Goal: Transaction & Acquisition: Purchase product/service

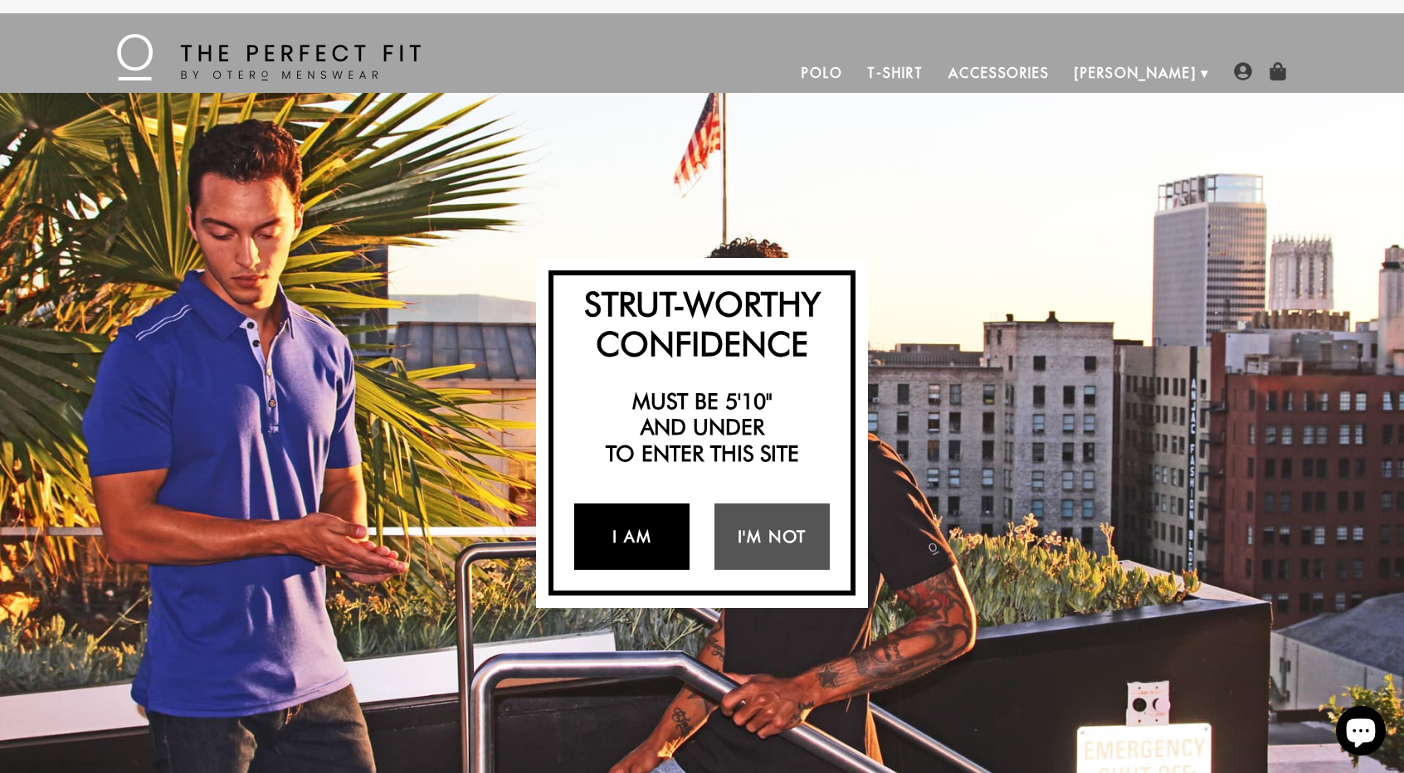
click at [629, 548] on link "I Am" at bounding box center [631, 537] width 115 height 66
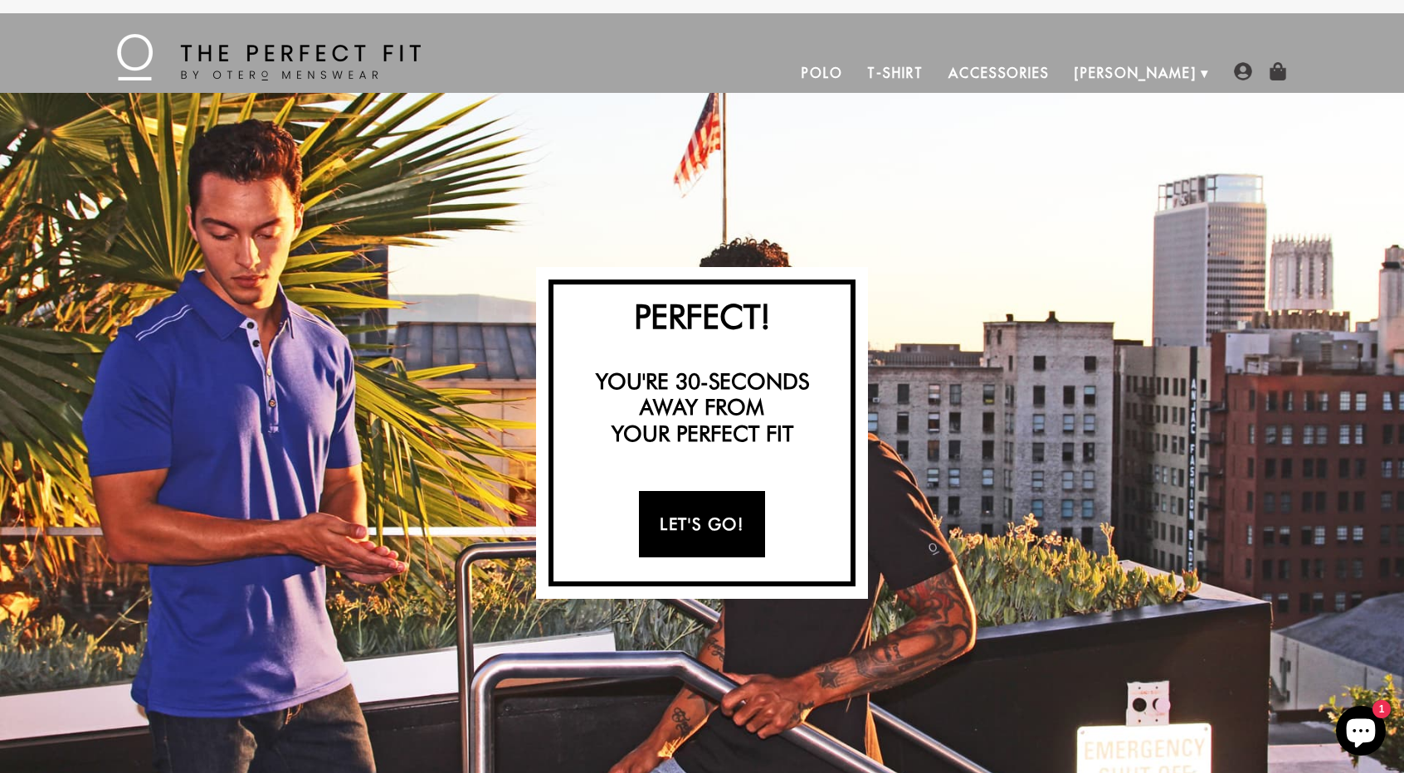
click at [684, 528] on link "Let's Go!" at bounding box center [701, 524] width 125 height 66
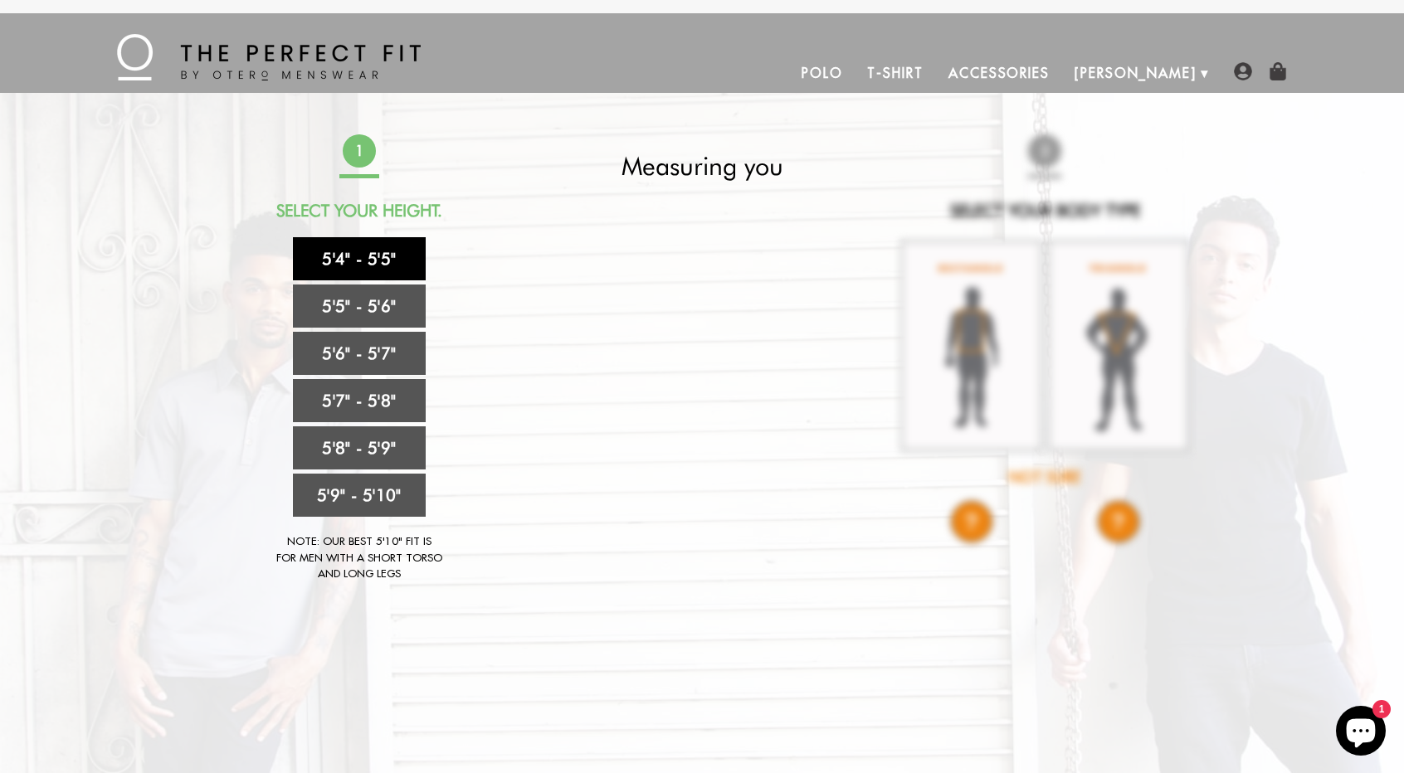
click at [369, 261] on link "5'4" - 5'5"" at bounding box center [359, 258] width 133 height 43
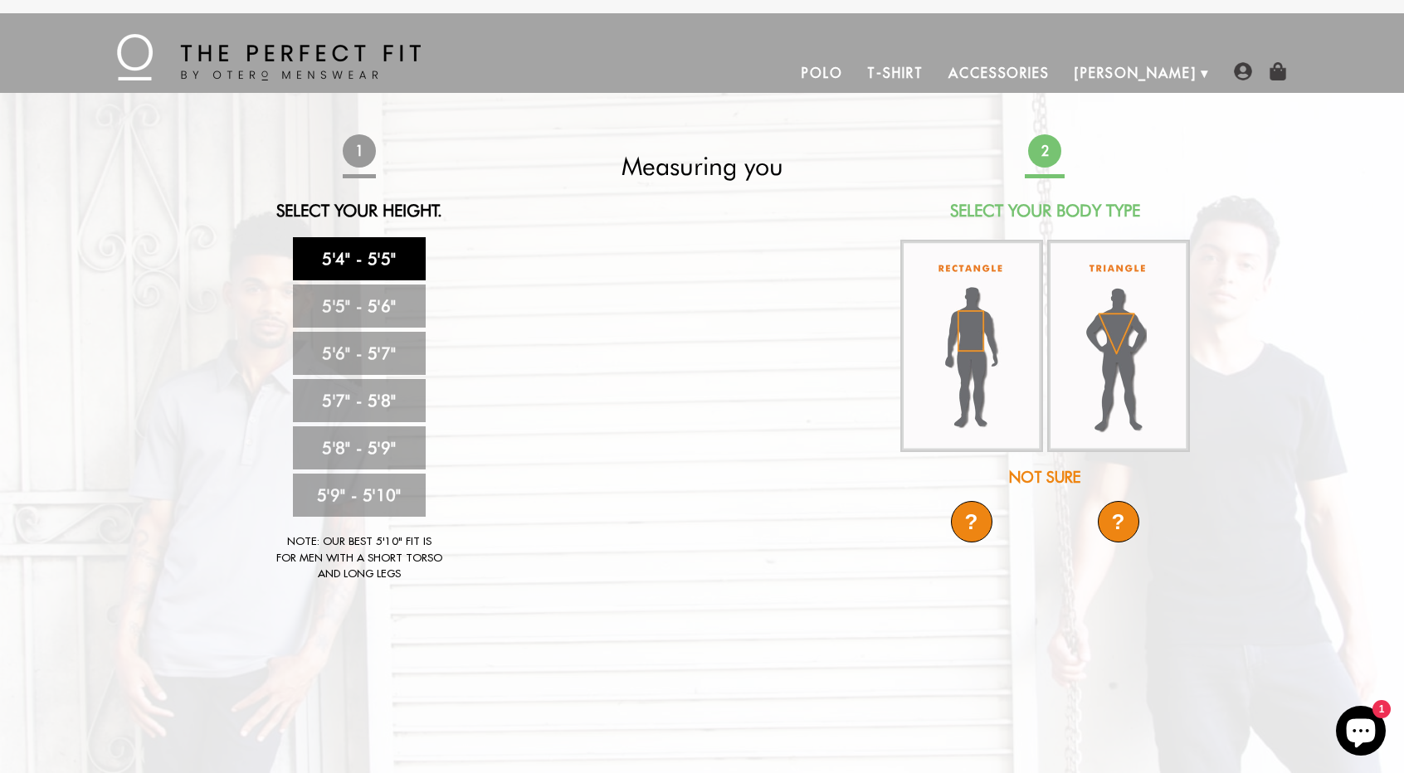
click at [1040, 480] on div "Not Sure" at bounding box center [1045, 477] width 294 height 22
click at [964, 525] on div "?" at bounding box center [971, 521] width 41 height 41
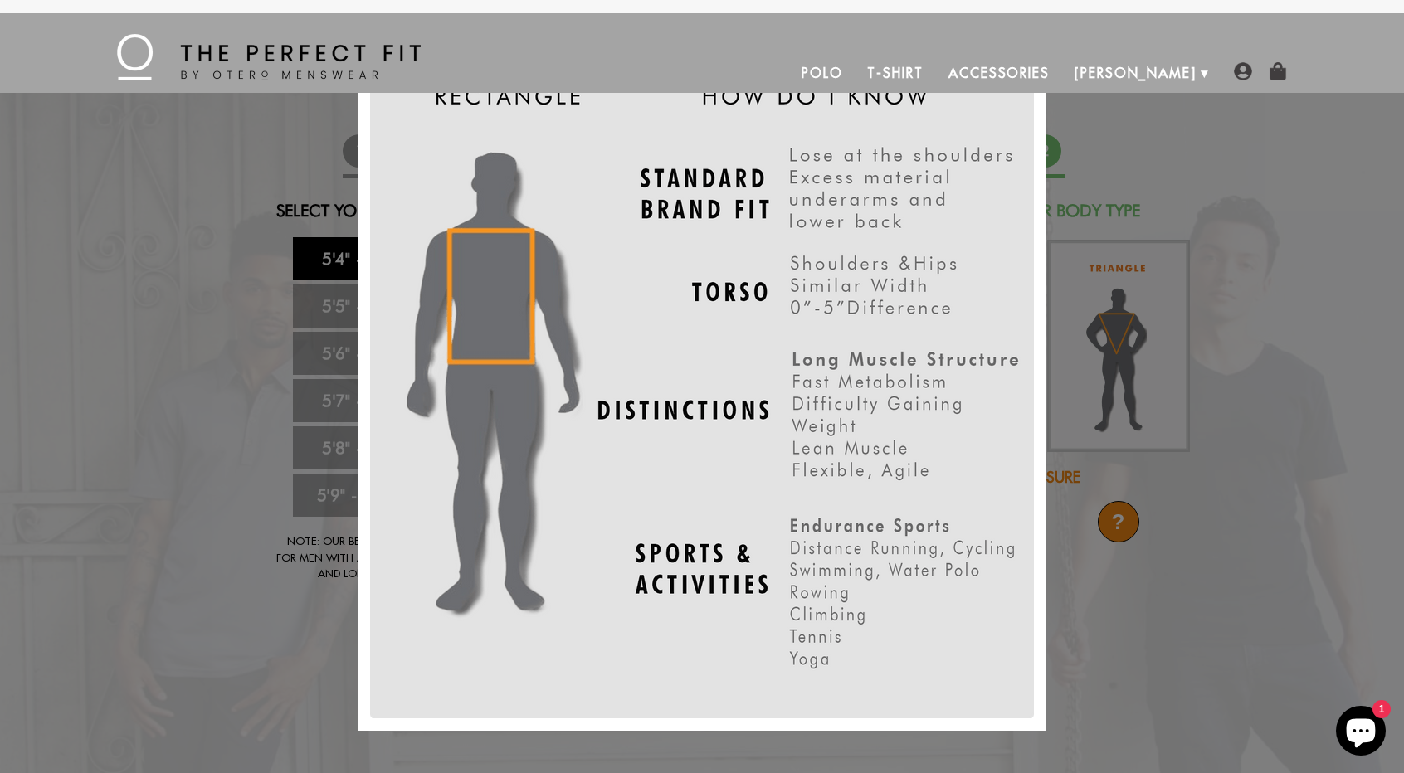
click at [1118, 412] on div "X" at bounding box center [702, 386] width 1404 height 773
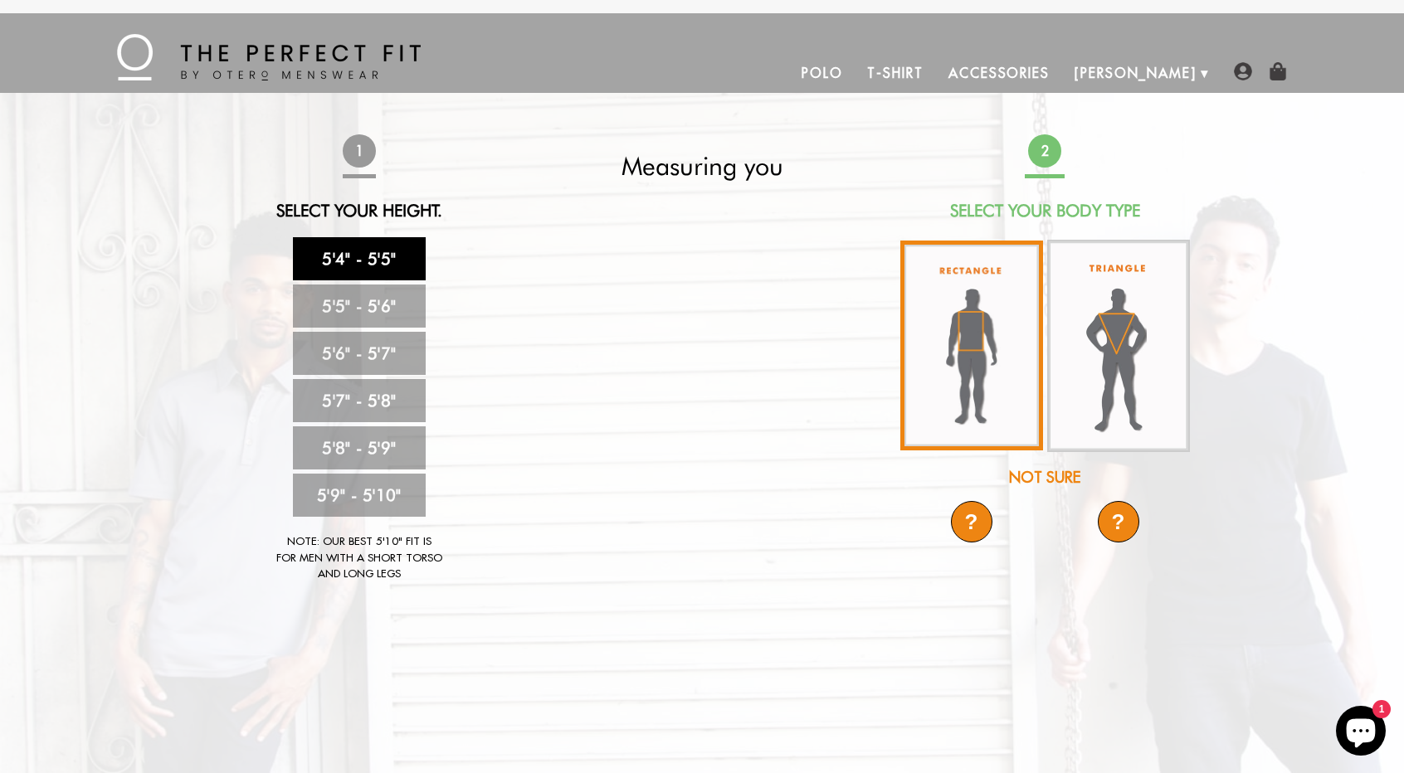
click at [976, 347] on img at bounding box center [971, 346] width 143 height 210
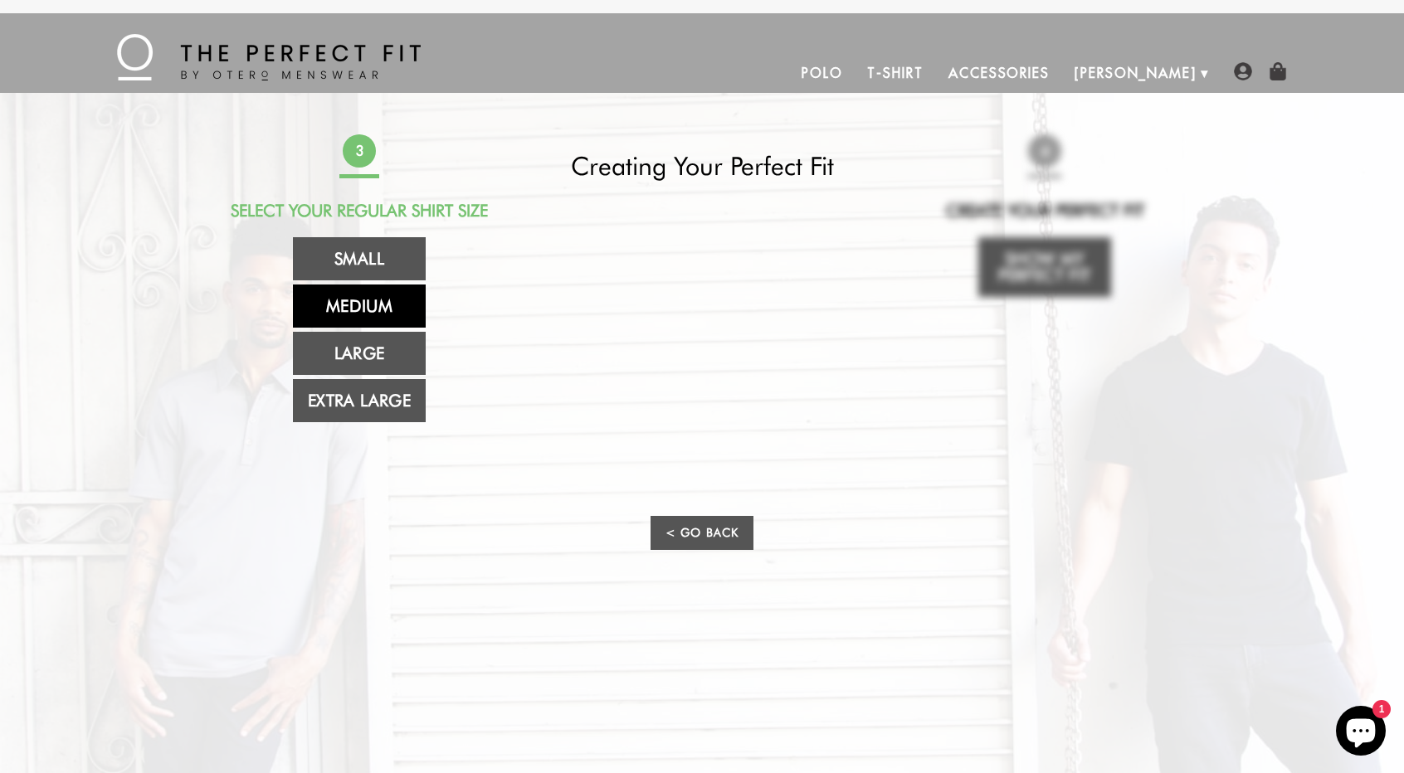
click at [354, 319] on link "Medium" at bounding box center [359, 306] width 133 height 43
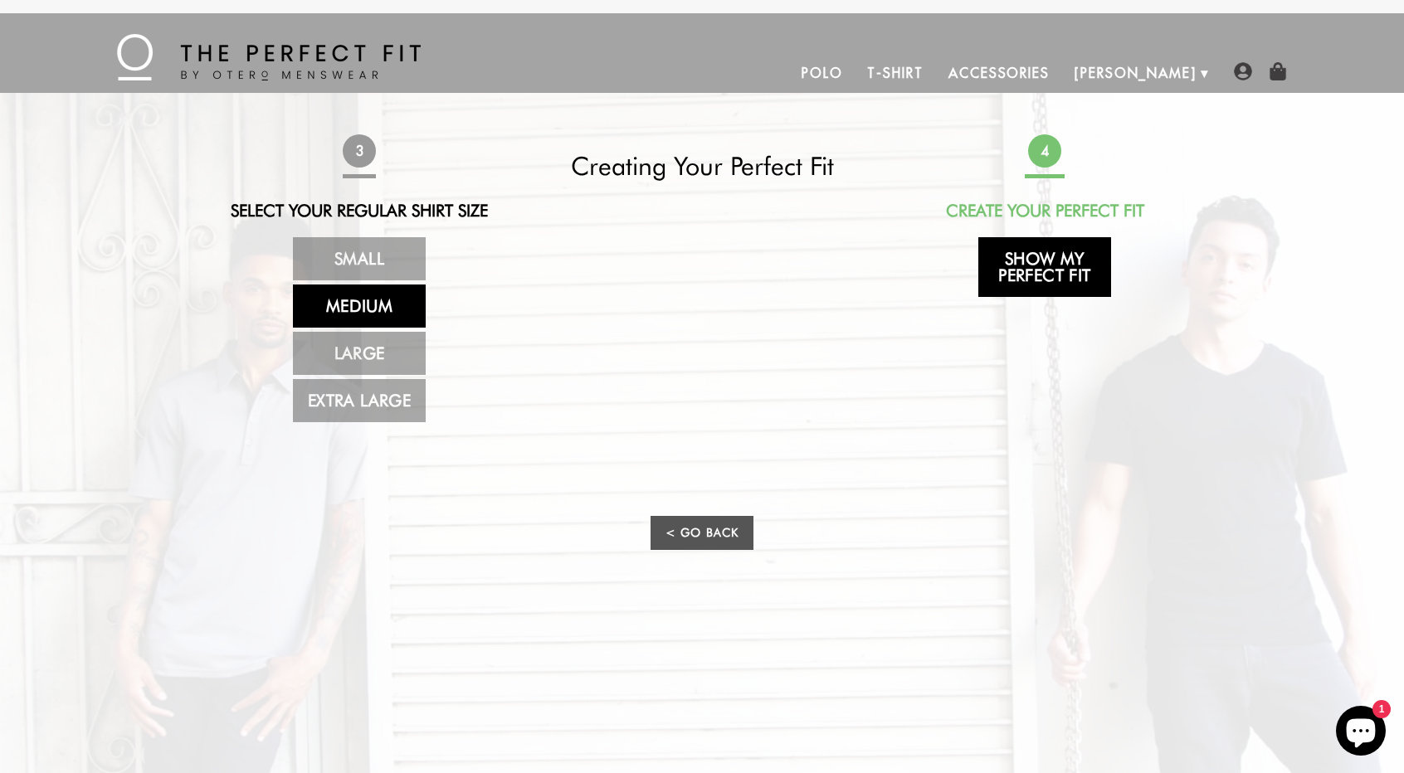
click at [1072, 271] on link "Show My Perfect Fit" at bounding box center [1044, 267] width 133 height 60
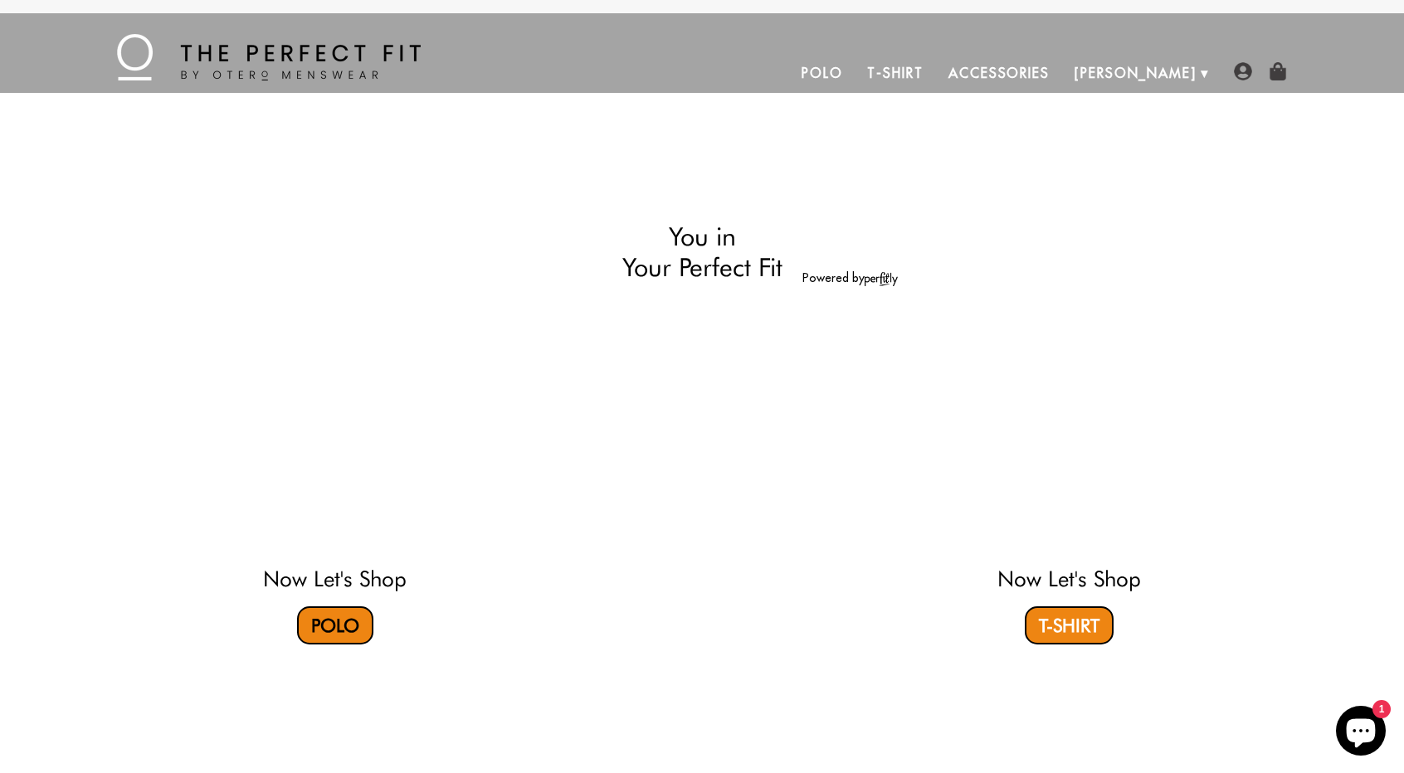
select select "M"
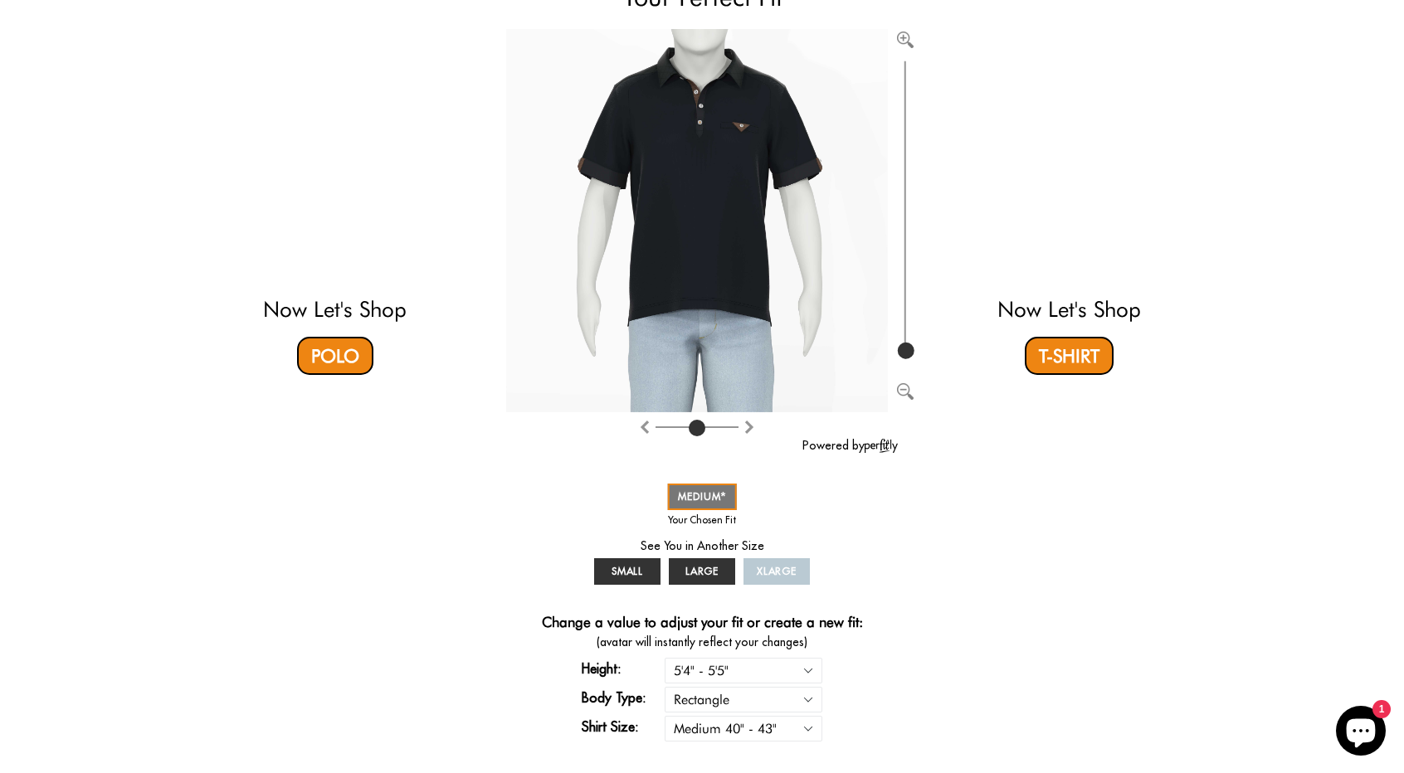
scroll to position [192, 0]
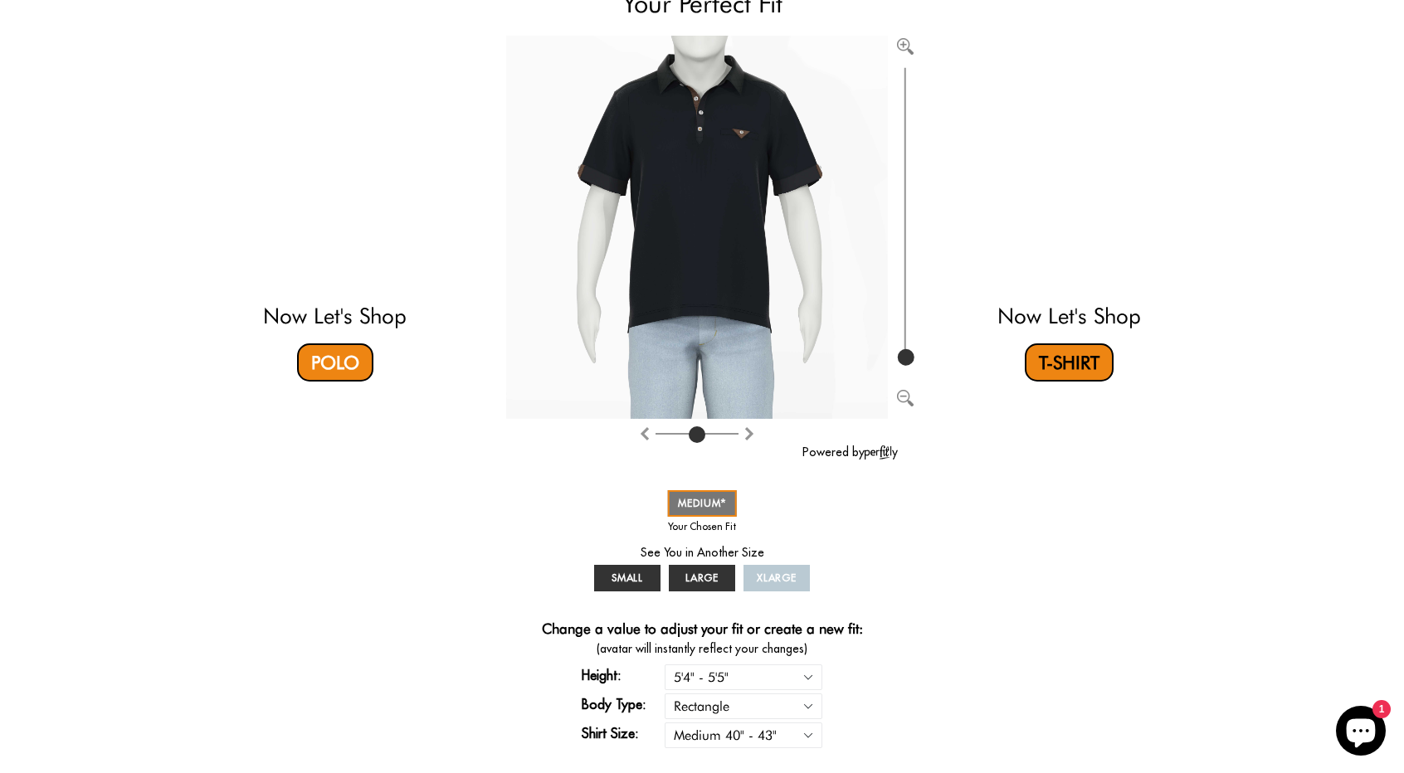
click at [1077, 368] on link "T-Shirt" at bounding box center [1069, 362] width 89 height 38
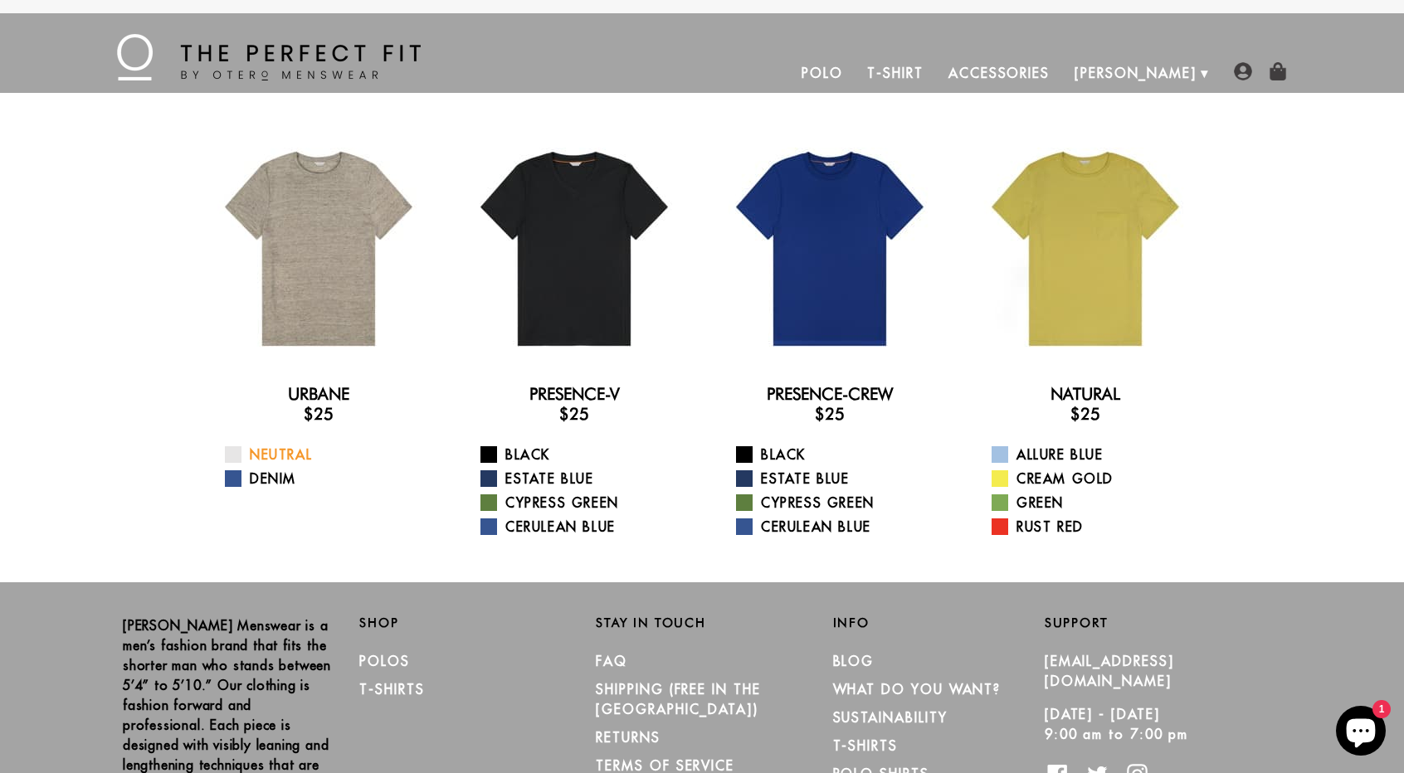
click at [290, 451] on link "Neutral" at bounding box center [329, 455] width 208 height 20
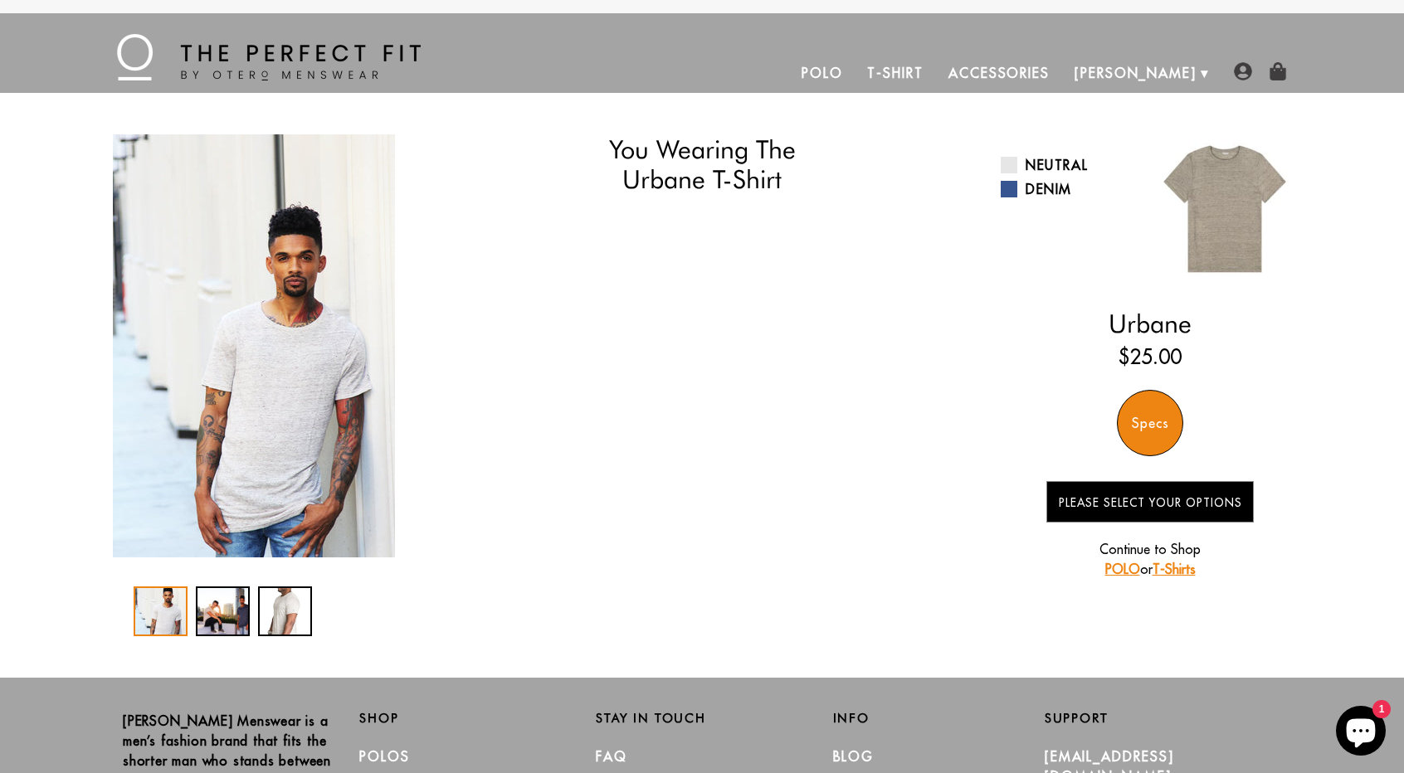
select select "M"
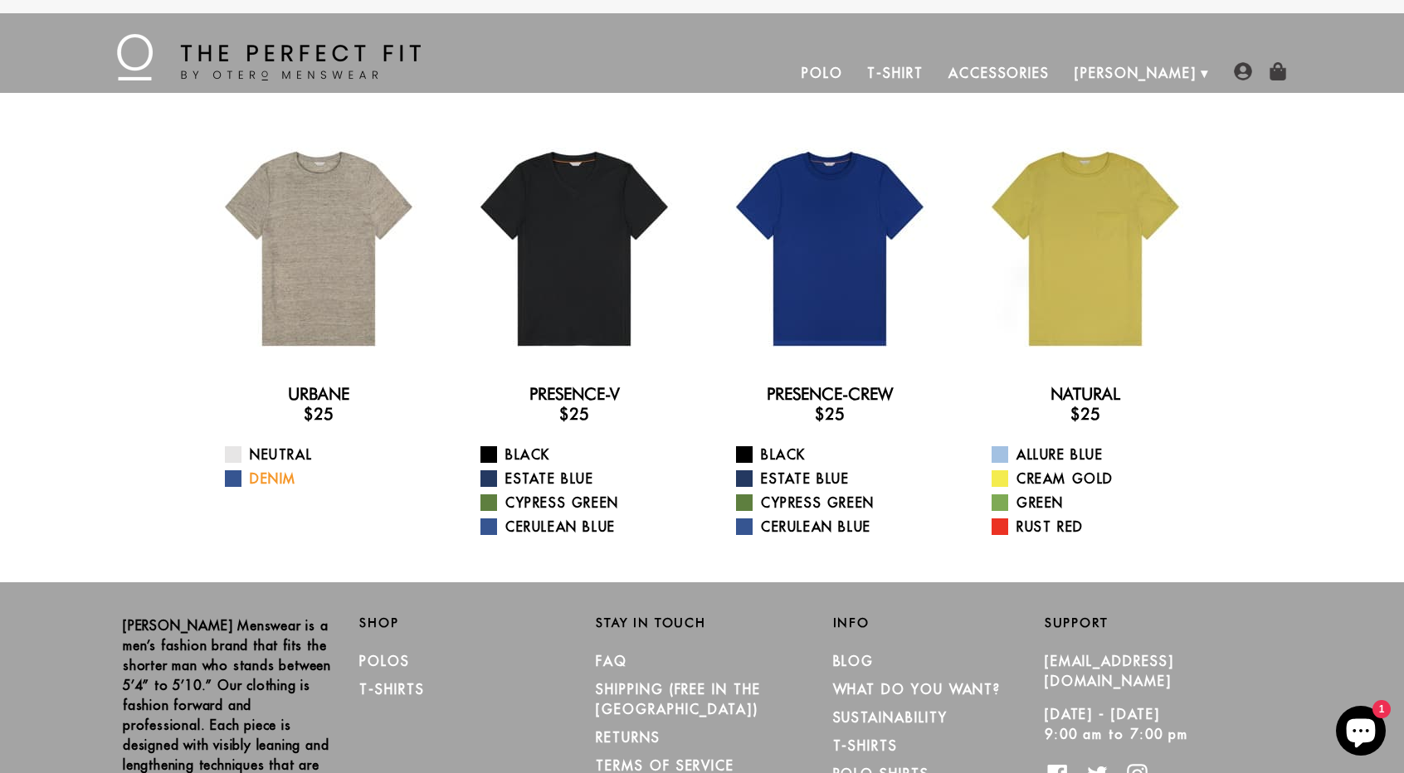
click at [269, 475] on link "Denim" at bounding box center [329, 479] width 208 height 20
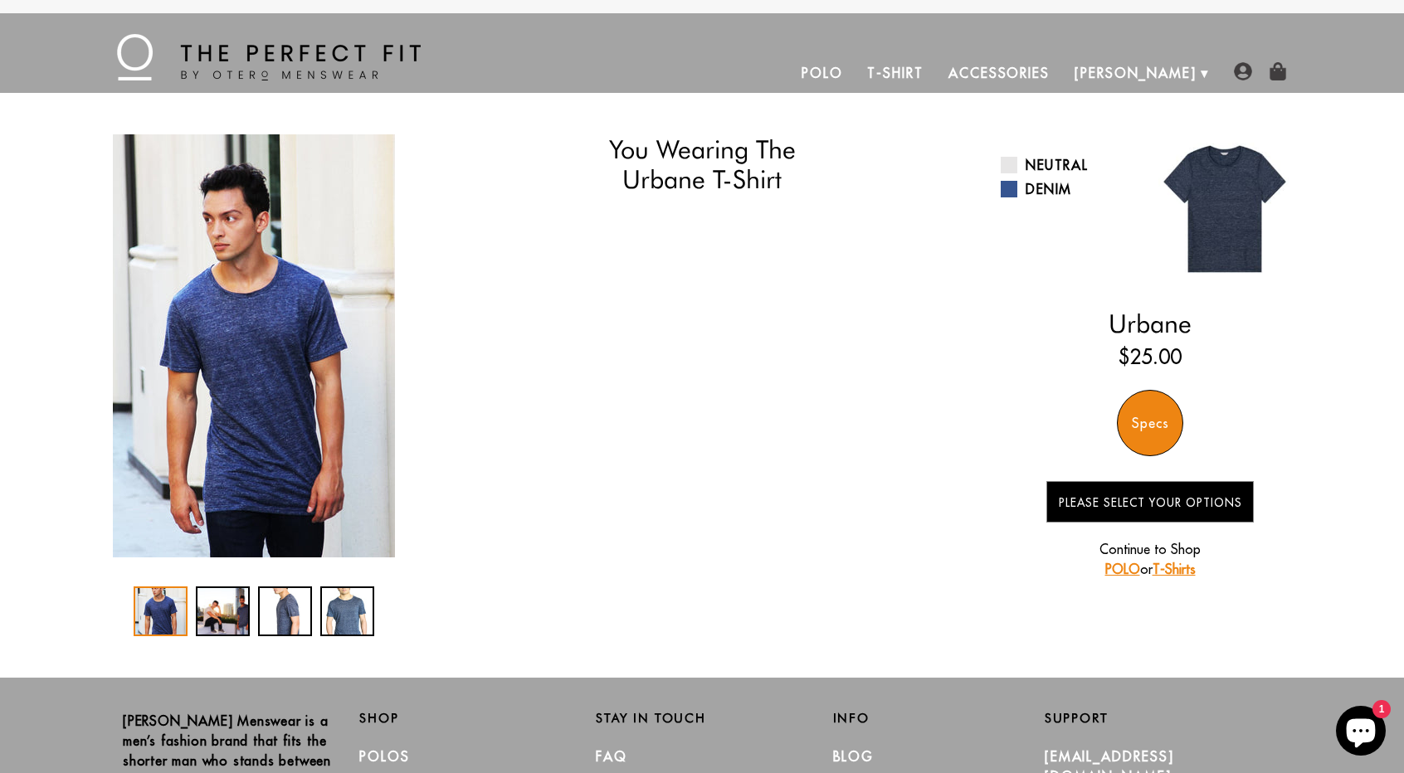
select select "M"
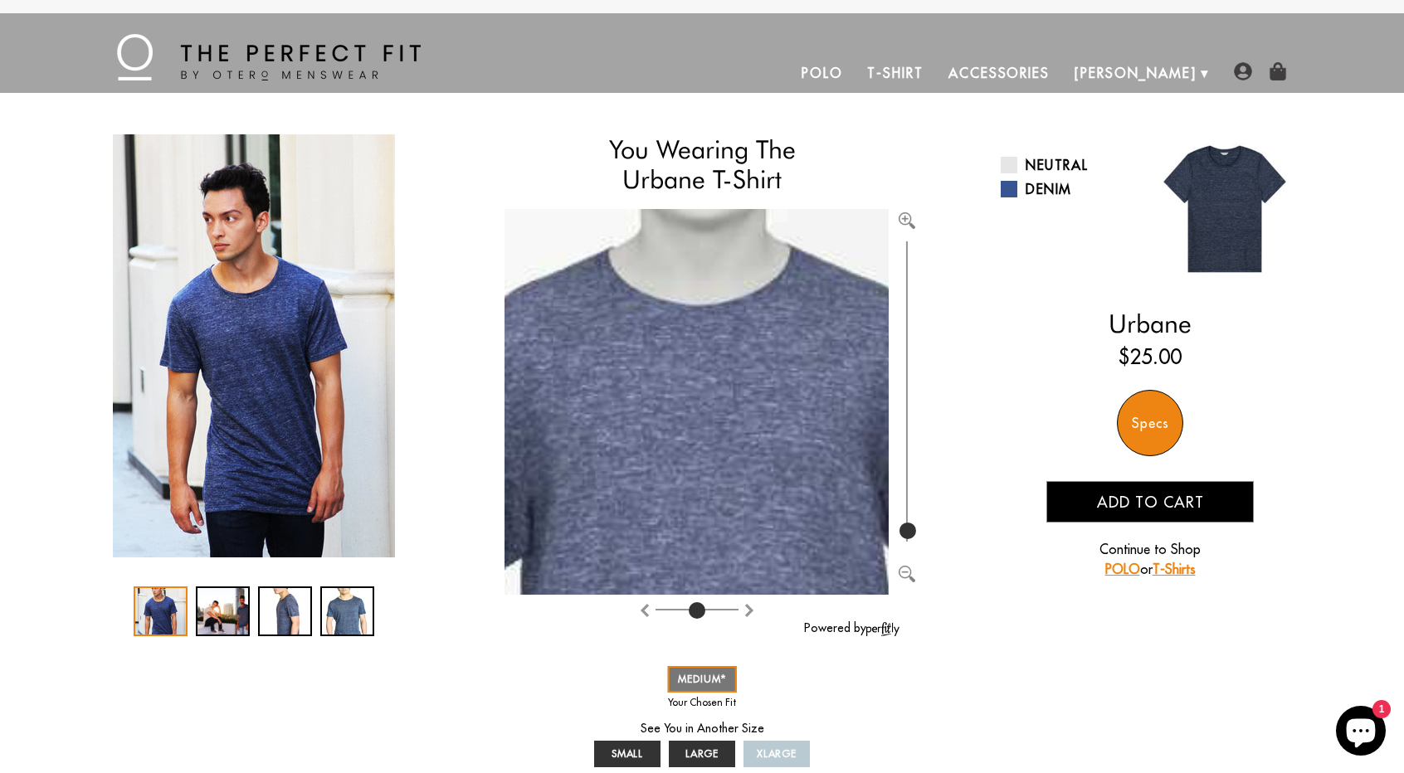
type input "100"
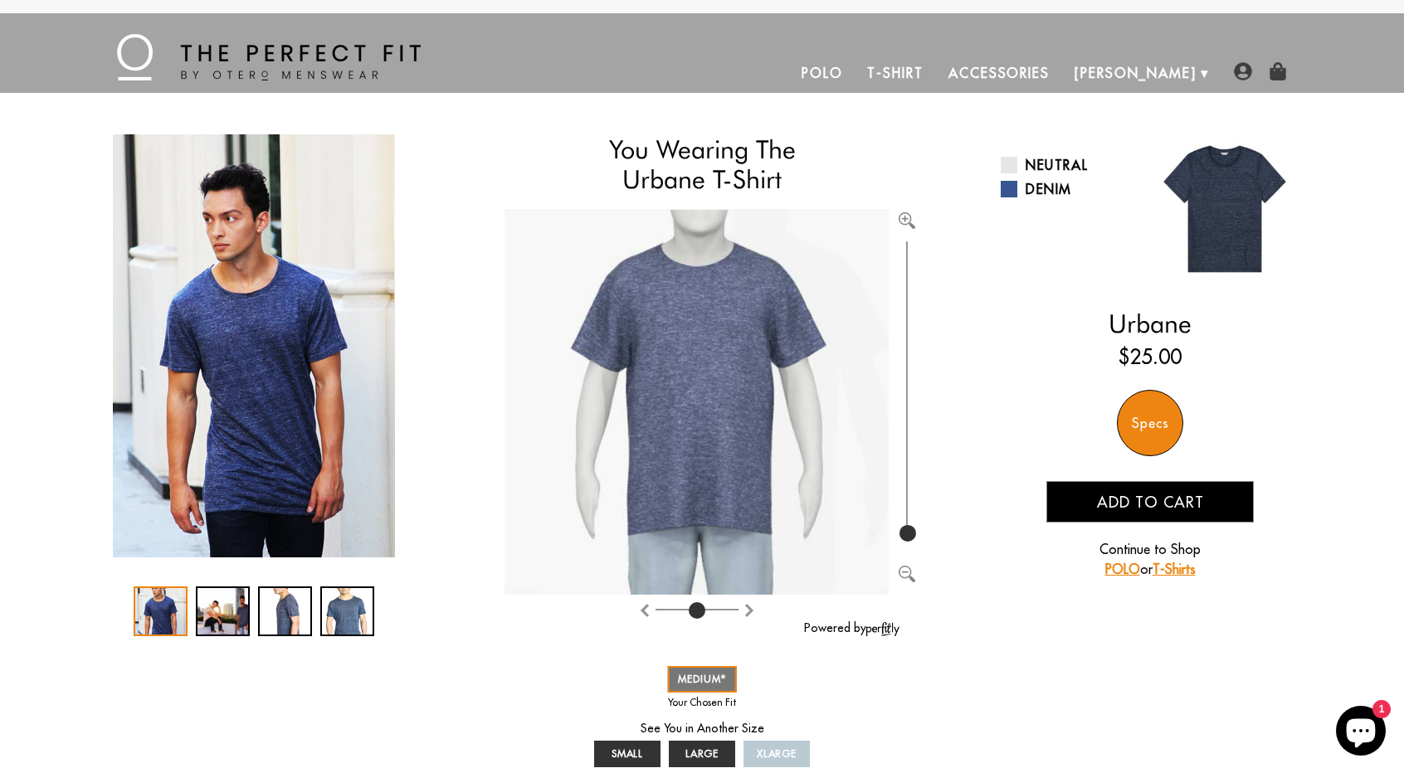
drag, startPoint x: 908, startPoint y: 526, endPoint x: 919, endPoint y: 588, distance: 63.3
click at [915, 546] on input "range" at bounding box center [907, 391] width 17 height 309
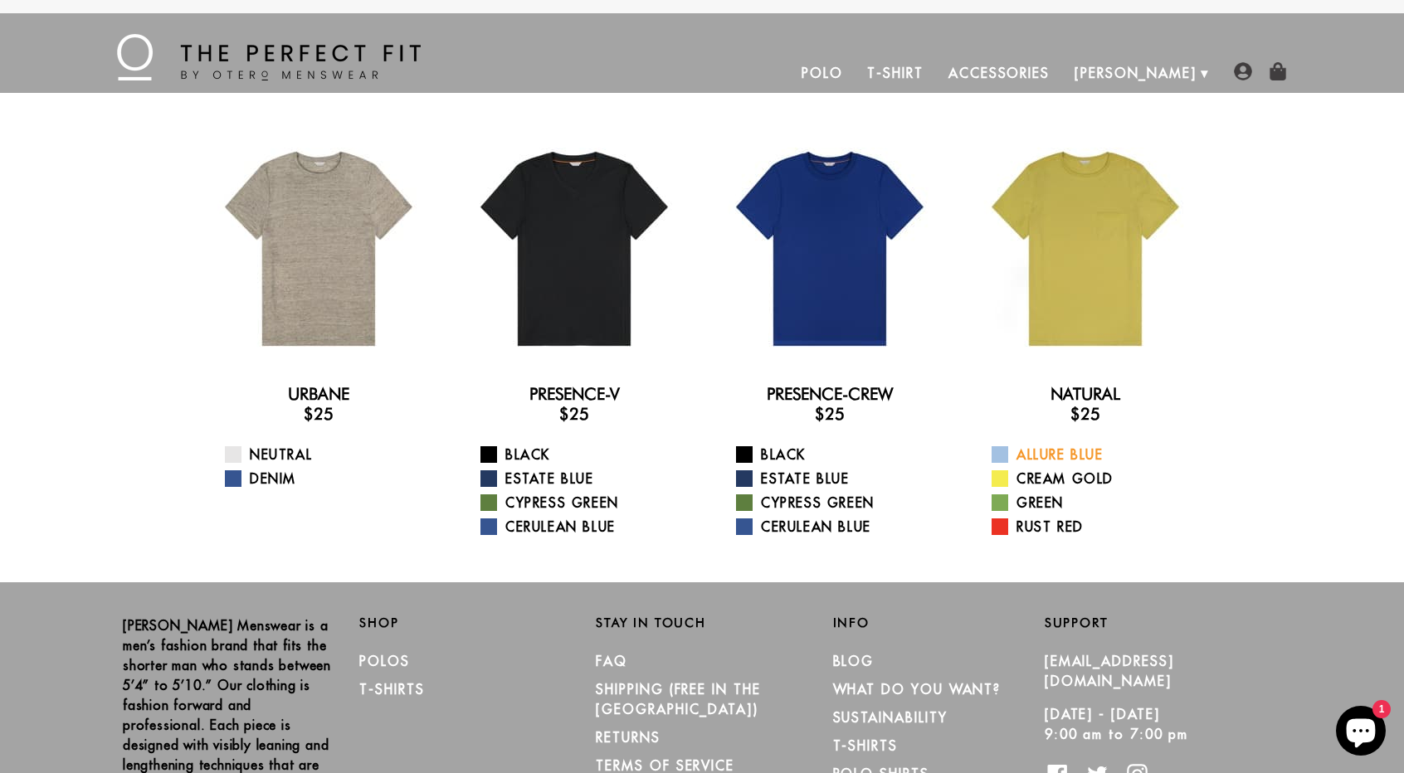
click at [1059, 455] on link "Allure Blue" at bounding box center [1095, 455] width 208 height 20
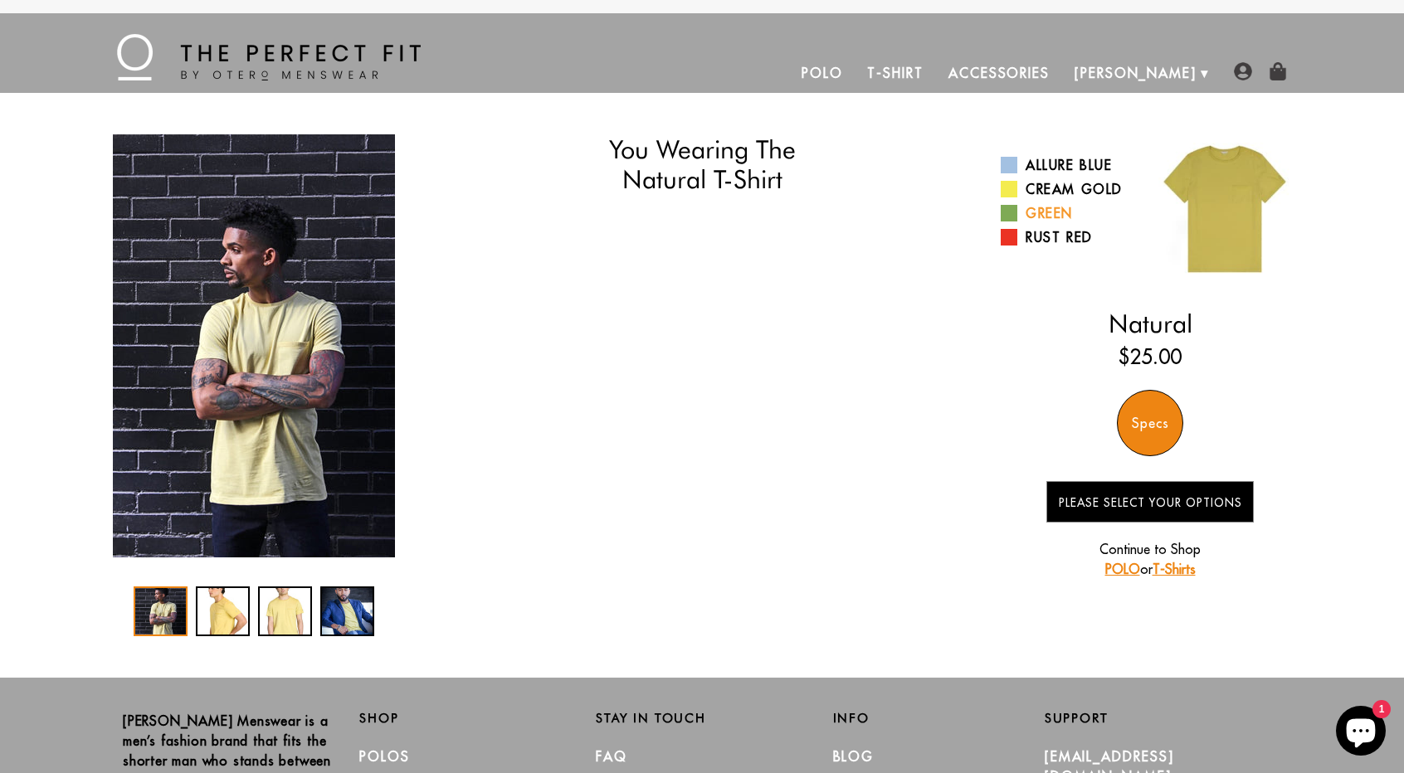
select select "M"
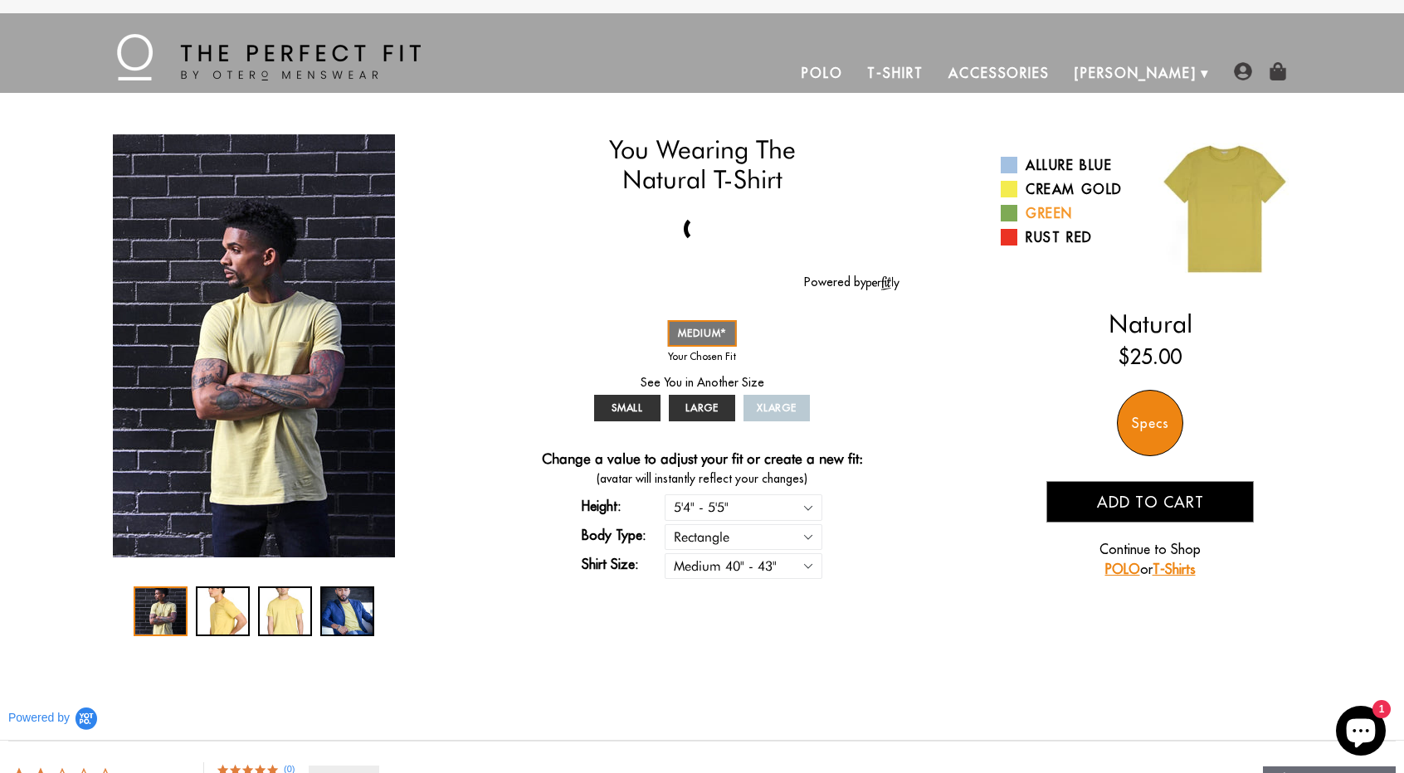
click at [1008, 215] on span at bounding box center [1009, 213] width 17 height 17
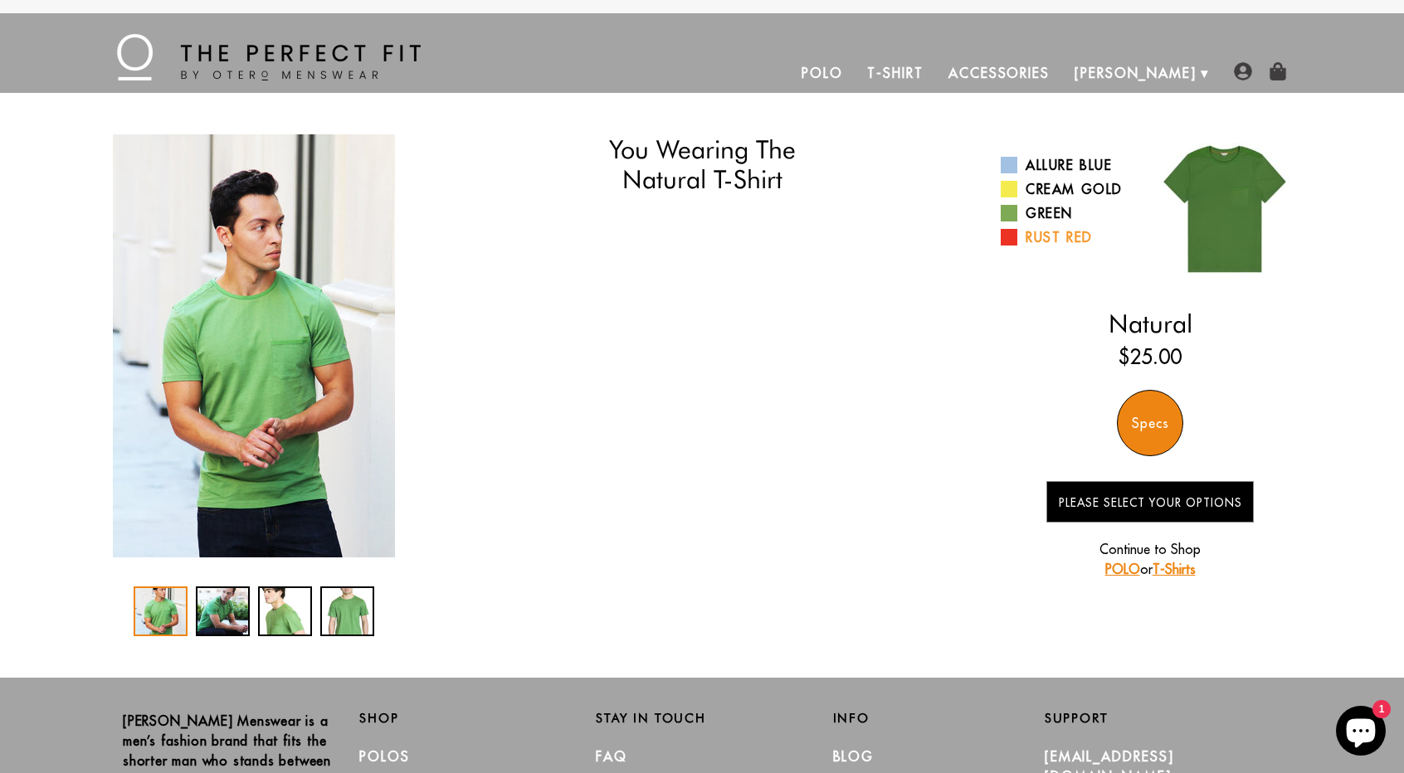
select select "M"
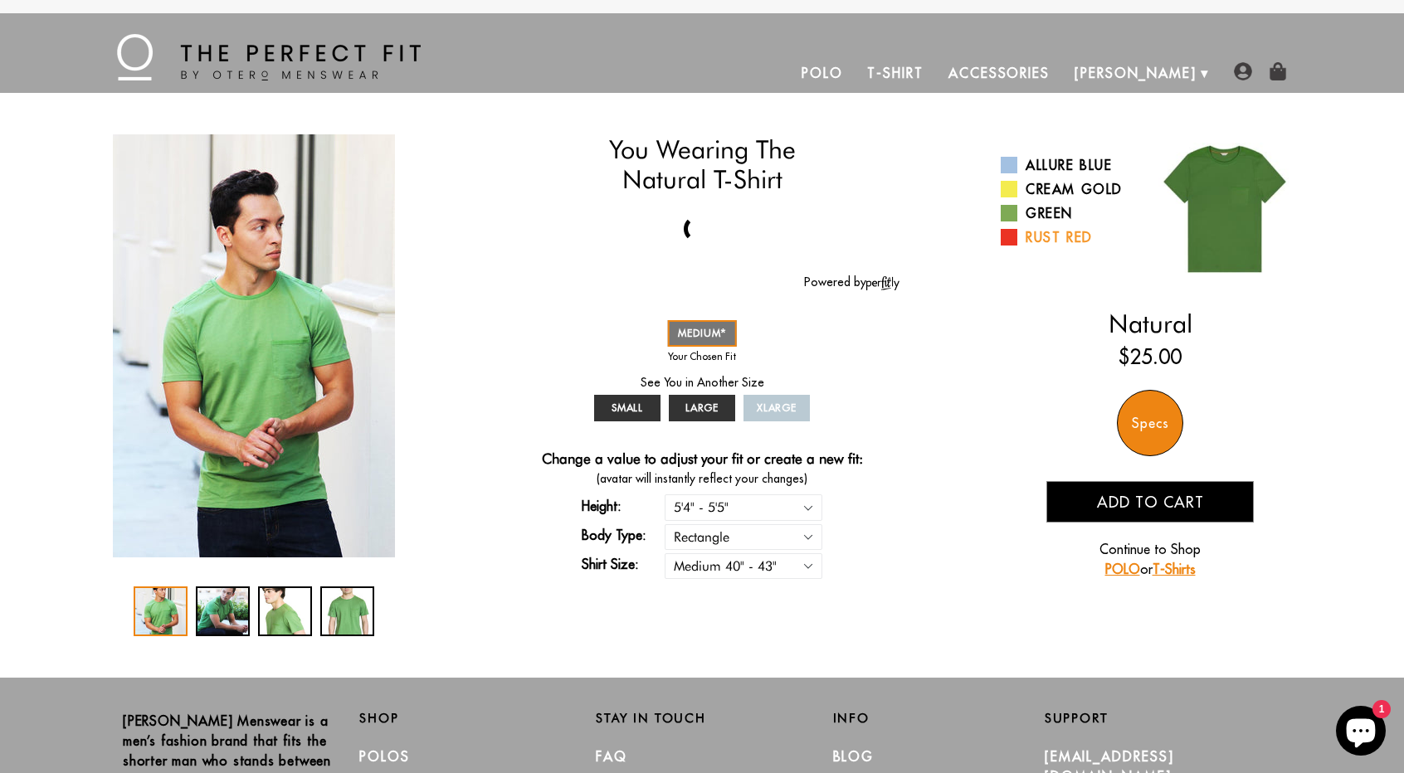
click at [1011, 242] on span at bounding box center [1009, 237] width 17 height 17
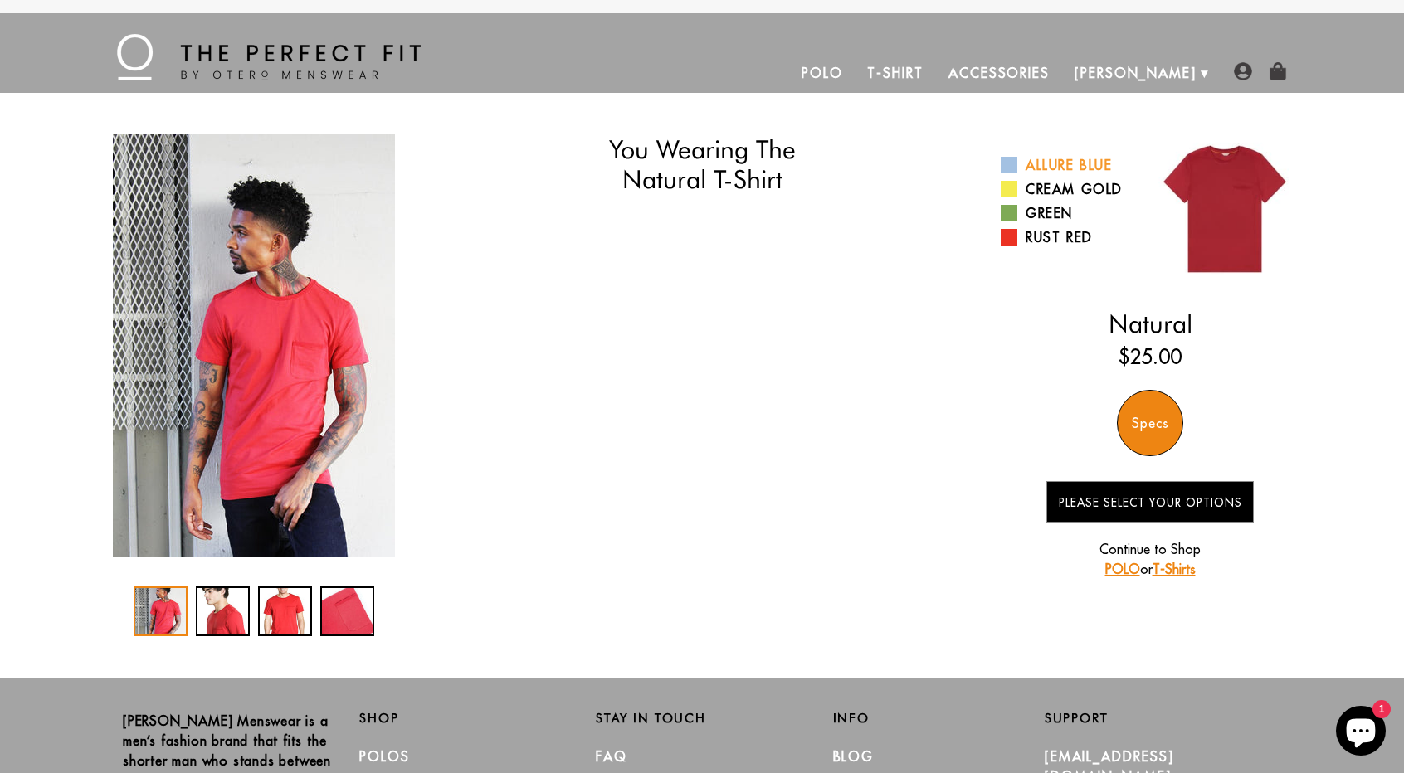
click at [1011, 162] on span at bounding box center [1009, 165] width 17 height 17
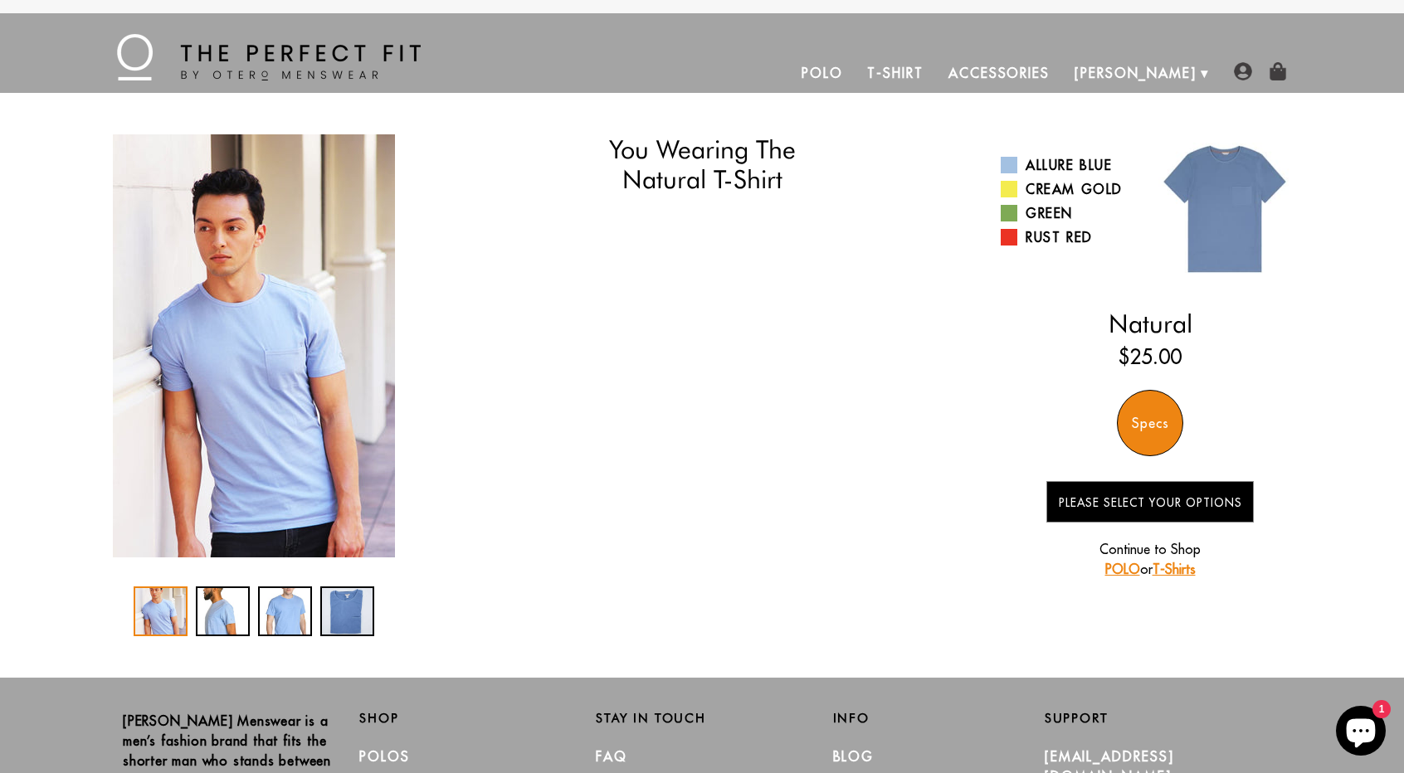
select select "M"
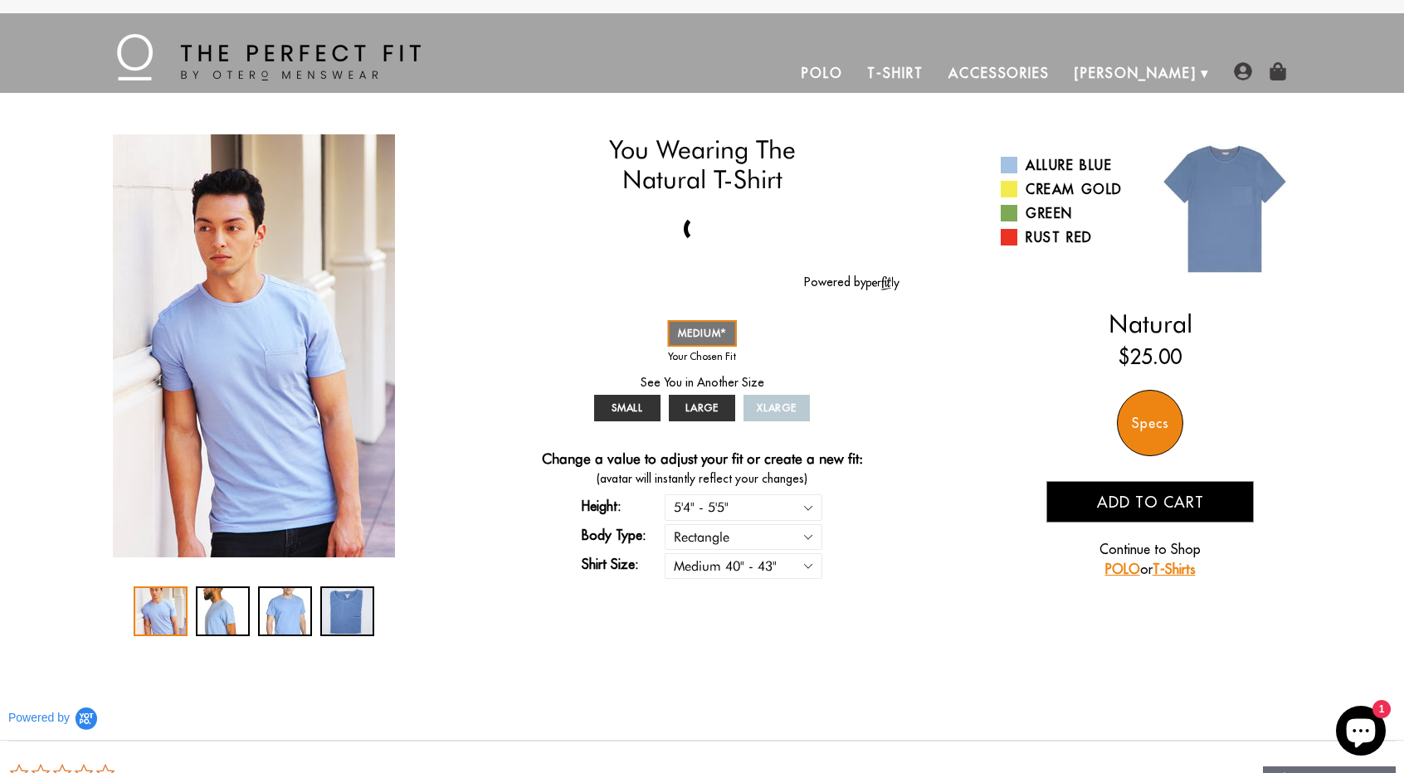
click at [855, 75] on link "Polo" at bounding box center [822, 73] width 66 height 40
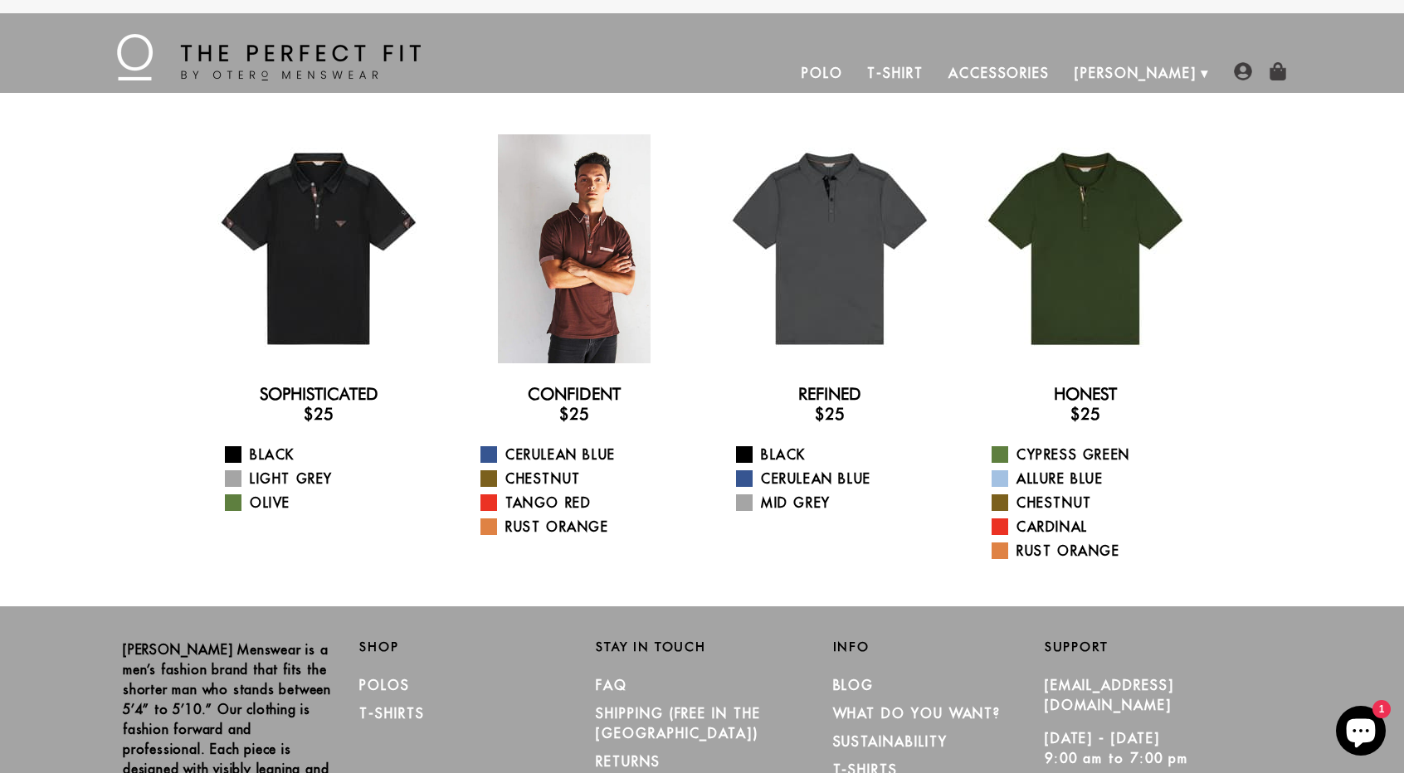
click at [587, 215] on div at bounding box center [574, 248] width 229 height 229
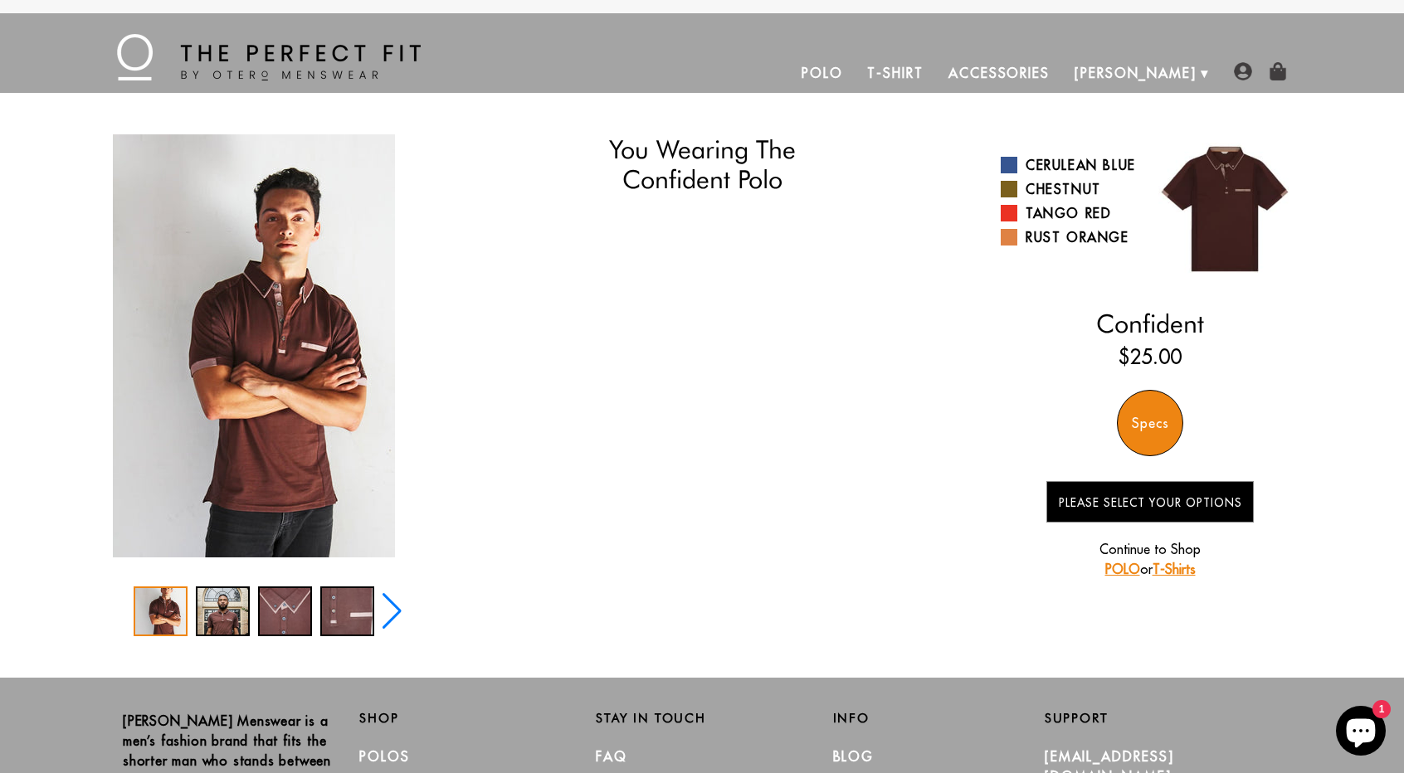
select select "M"
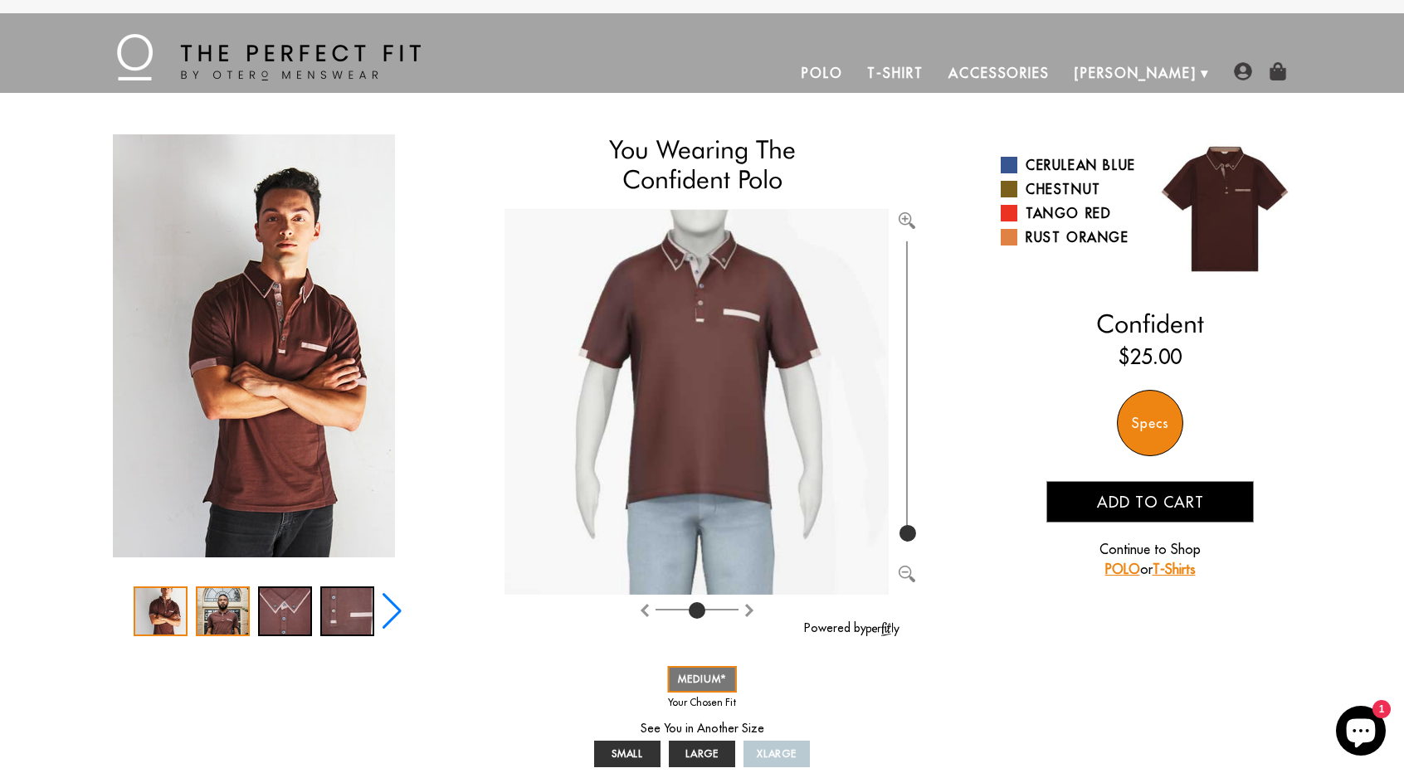
click at [226, 606] on div "2 / 5" at bounding box center [223, 612] width 54 height 50
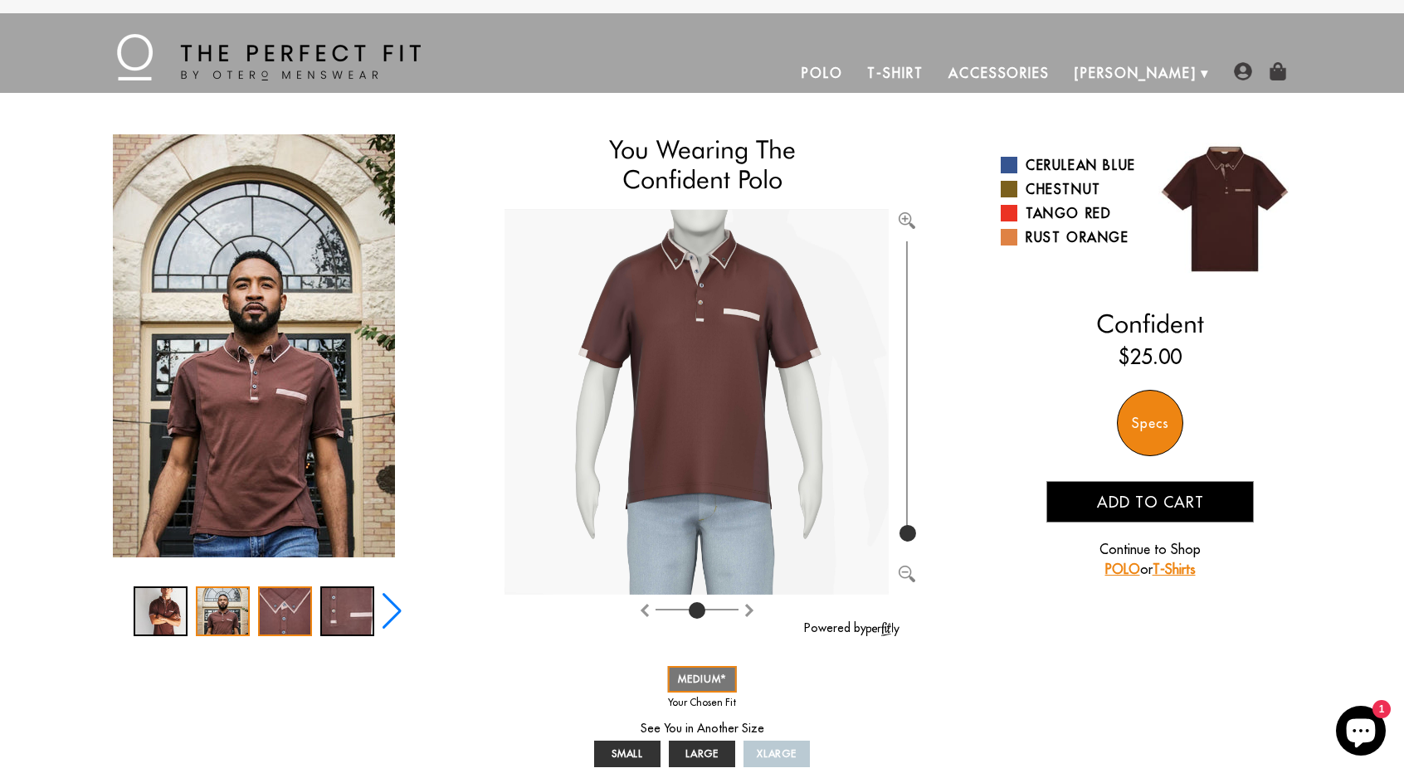
click at [261, 604] on div "3 / 5" at bounding box center [285, 612] width 54 height 50
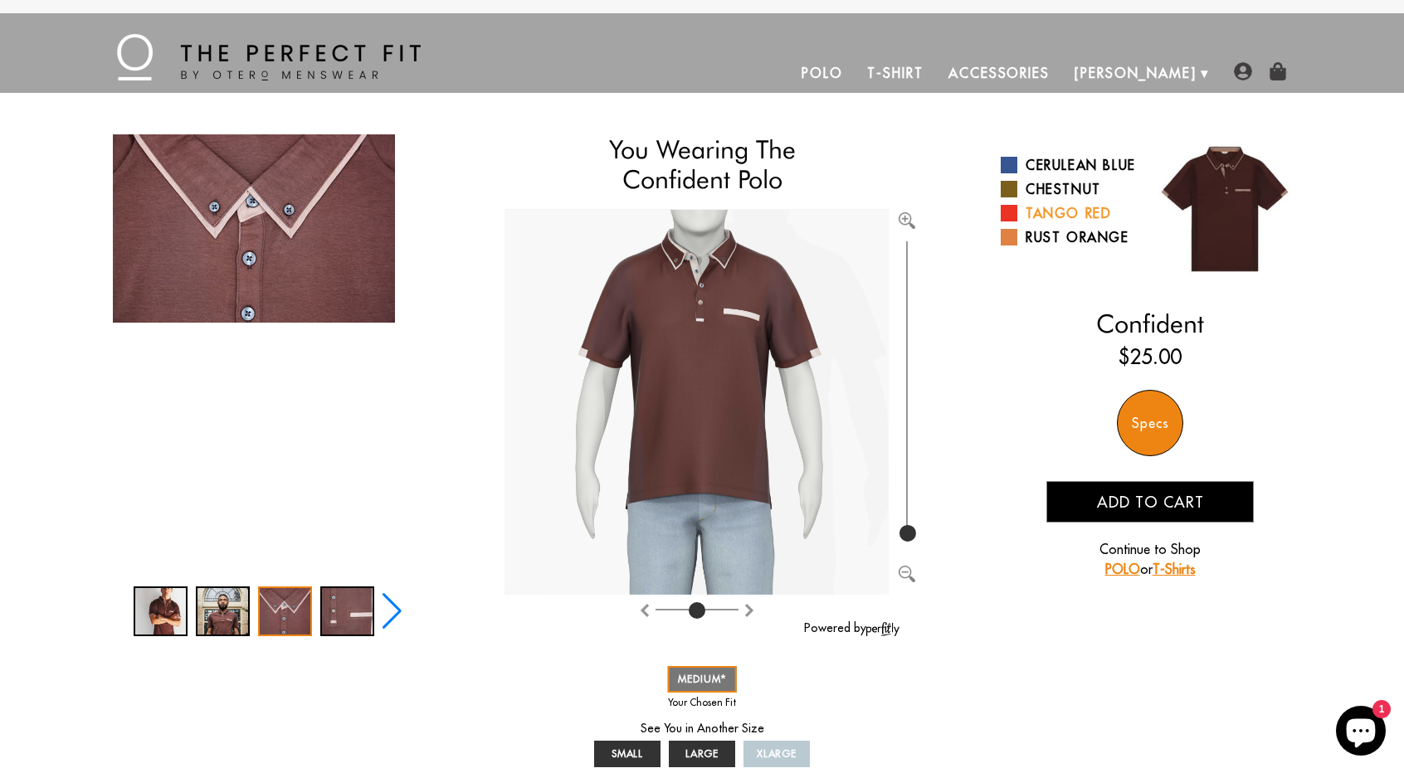
click at [1065, 223] on link "Tango Red" at bounding box center [1069, 213] width 137 height 20
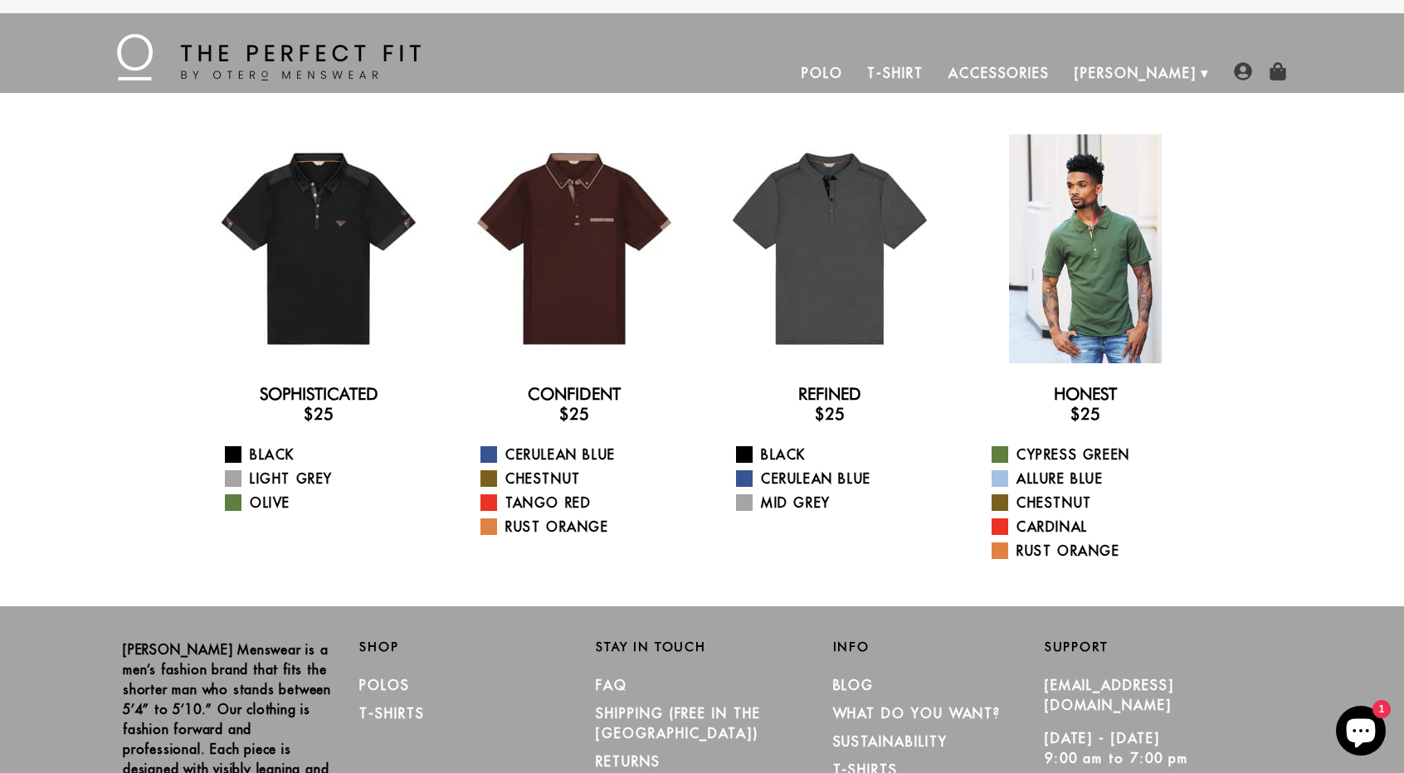
click at [1087, 275] on div at bounding box center [1085, 248] width 229 height 229
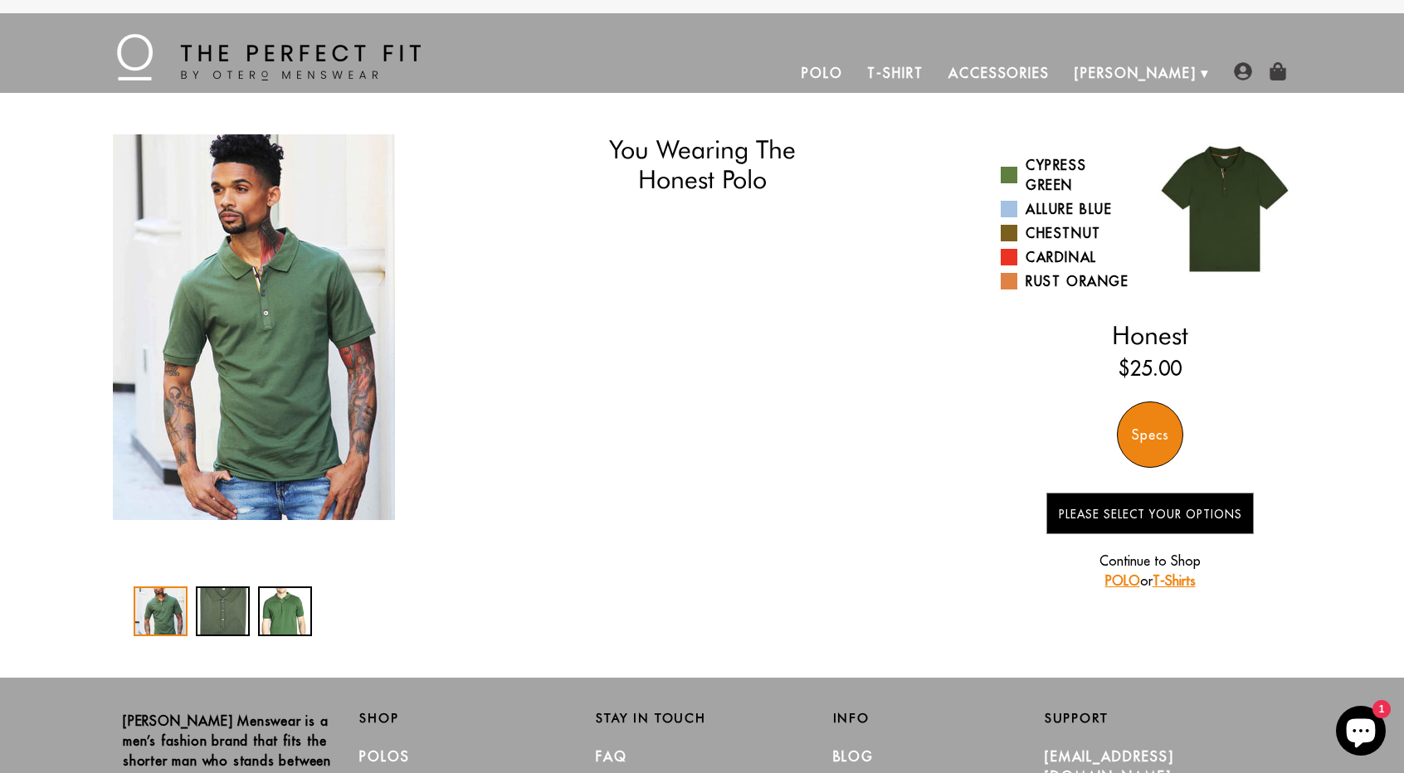
select select "M"
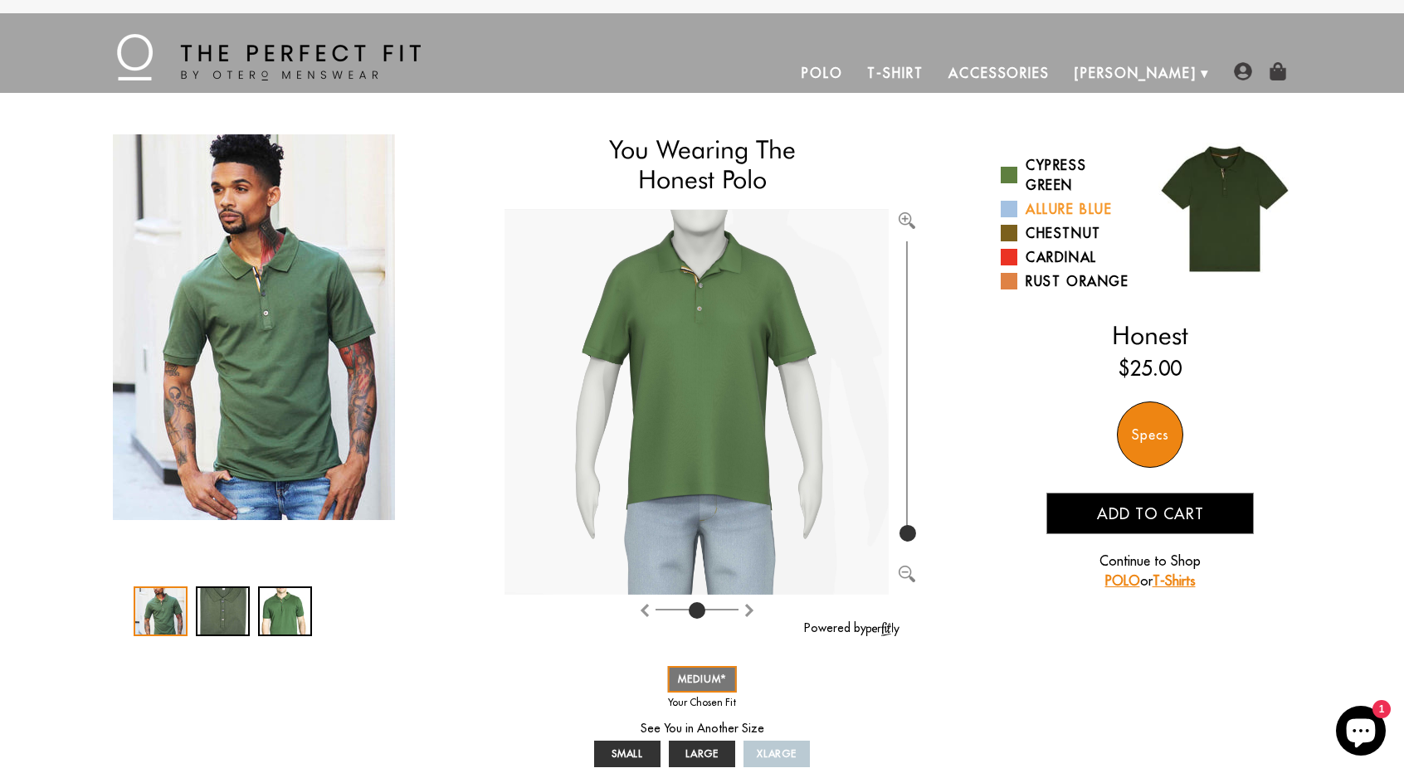
click at [1069, 207] on link "Allure Blue" at bounding box center [1069, 209] width 137 height 20
